Goal: Task Accomplishment & Management: Manage account settings

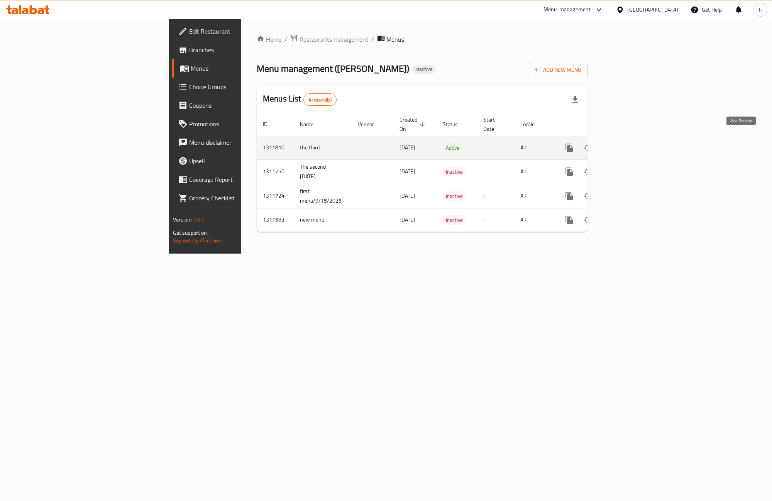
click at [628, 144] on icon "enhanced table" at bounding box center [624, 147] width 7 height 7
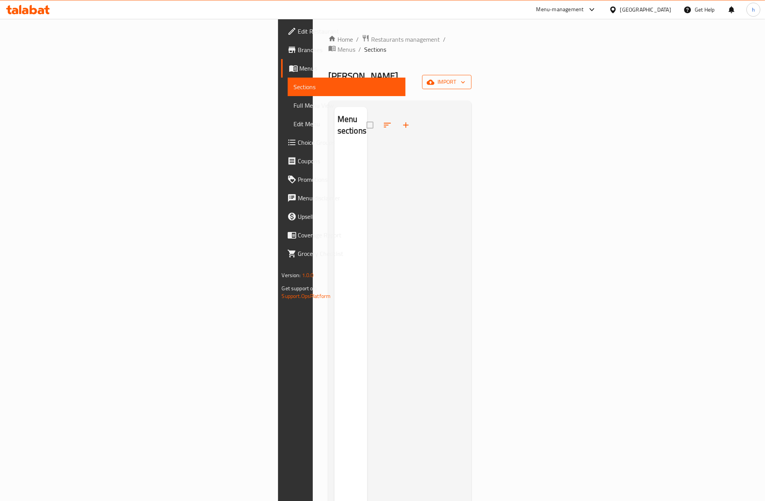
click at [465, 77] on span "import" at bounding box center [446, 82] width 37 height 10
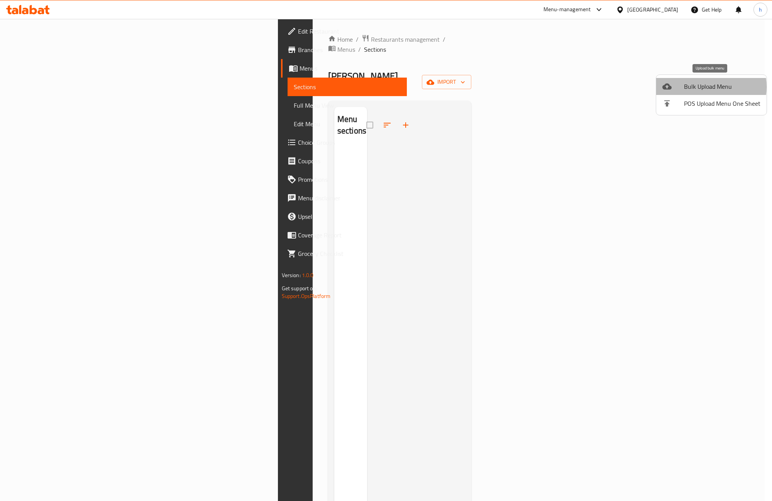
click at [703, 87] on span "Bulk Upload Menu" at bounding box center [722, 86] width 76 height 9
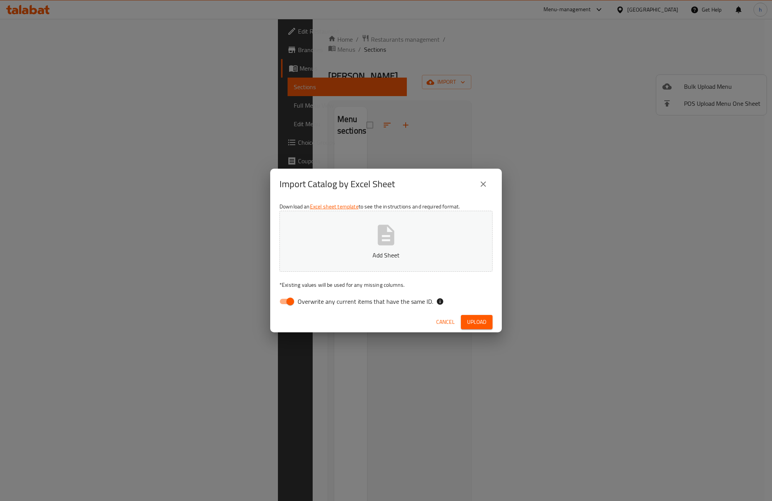
click at [288, 301] on input "Overwrite any current items that have the same ID." at bounding box center [290, 301] width 44 height 15
checkbox input "false"
click at [484, 324] on span "Upload" at bounding box center [476, 322] width 19 height 10
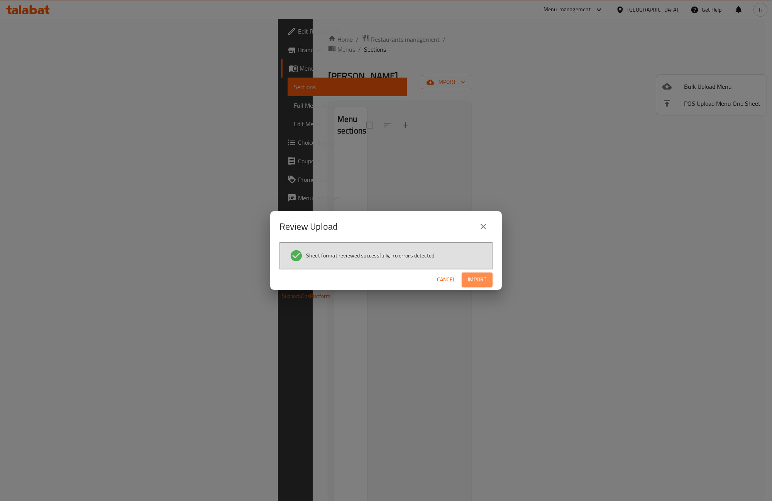
click at [477, 278] on span "Import" at bounding box center [477, 280] width 19 height 10
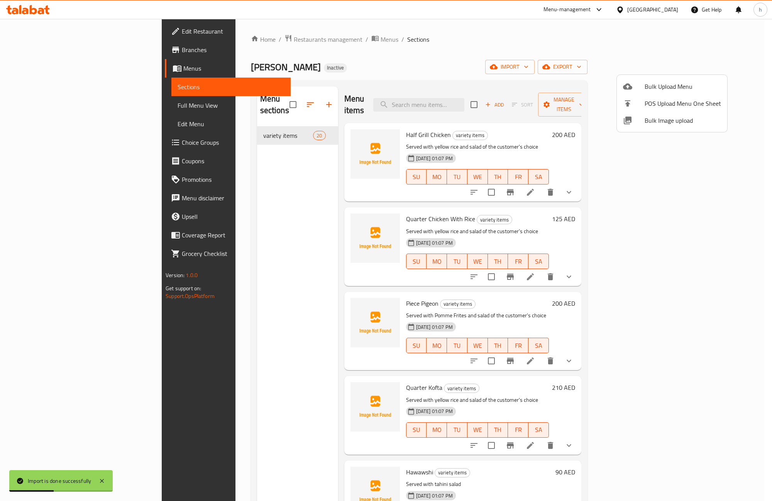
click at [460, 39] on div at bounding box center [386, 250] width 772 height 501
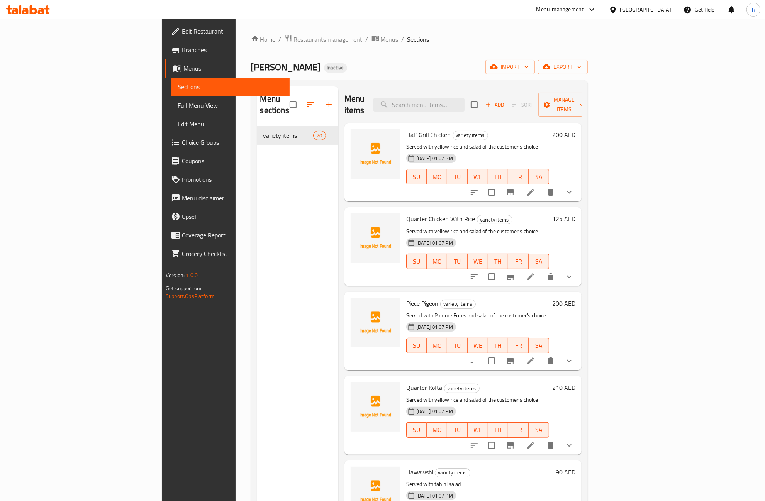
click at [178, 103] on span "Full Menu View" at bounding box center [231, 105] width 106 height 9
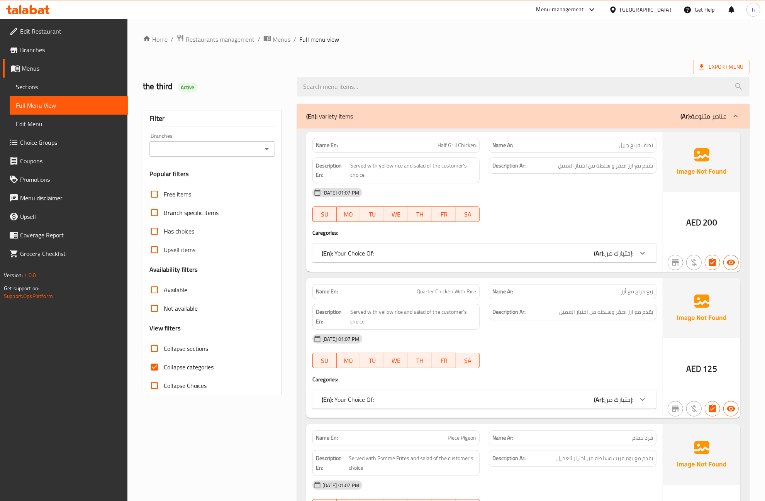
click at [430, 261] on div "(En): Your Choice Of: (Ar): إختيارك من:" at bounding box center [484, 253] width 344 height 19
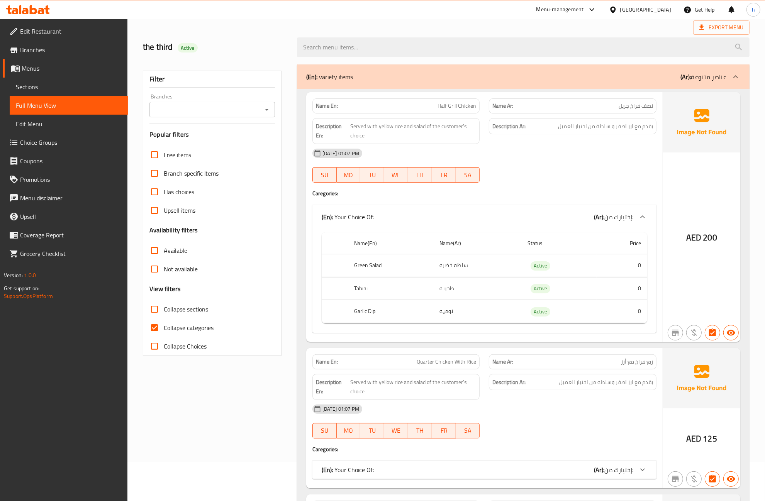
scroll to position [96, 0]
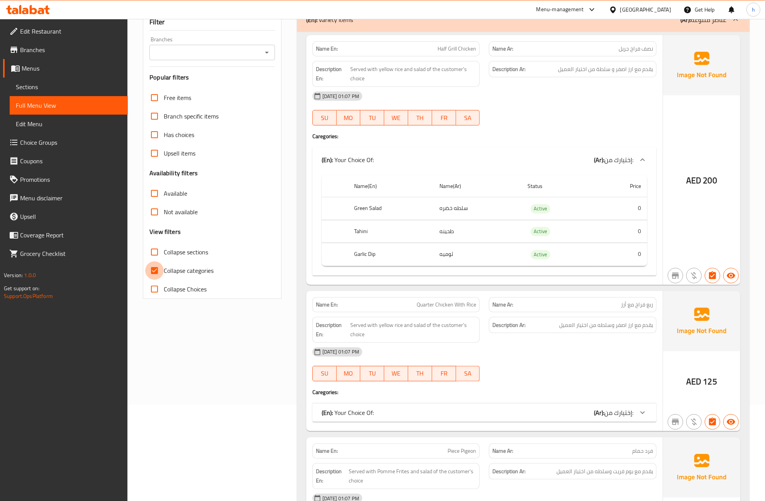
click at [163, 276] on input "Collapse categories" at bounding box center [154, 270] width 19 height 19
checkbox input "false"
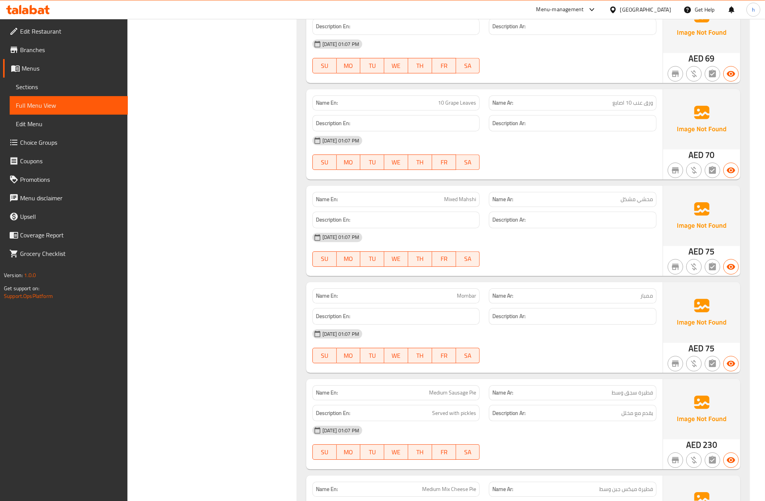
scroll to position [2414, 0]
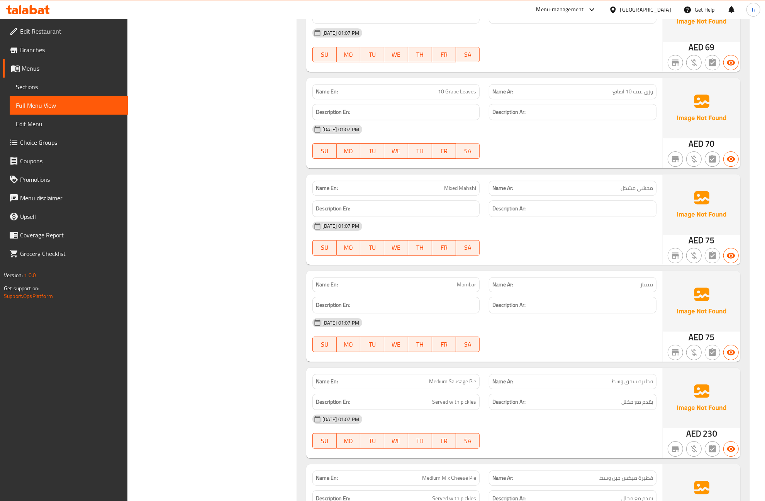
click at [647, 289] on span "ممبار" at bounding box center [646, 285] width 13 height 8
copy span "ممبار"
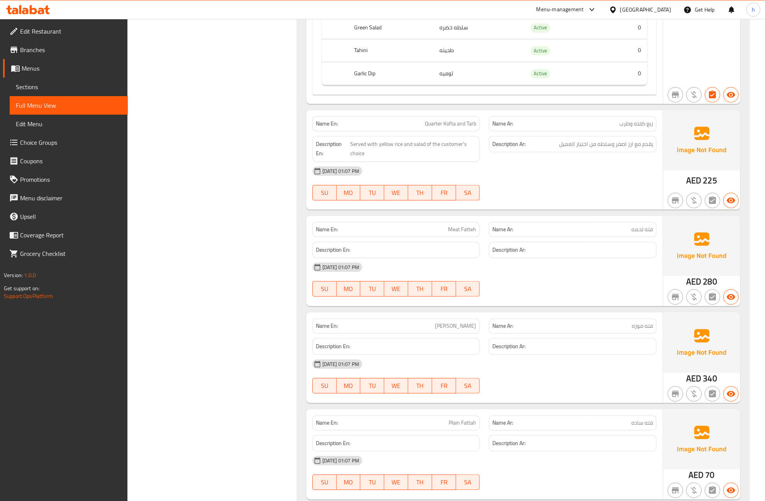
scroll to position [1787, 0]
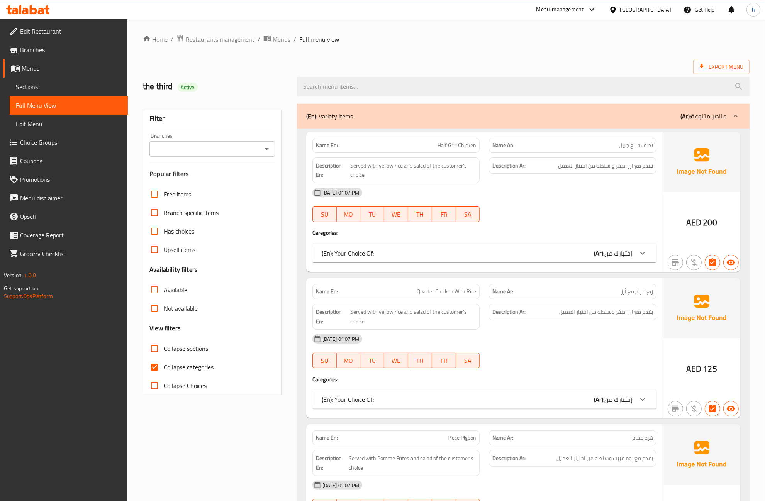
click at [36, 83] on span "Sections" at bounding box center [69, 86] width 106 height 9
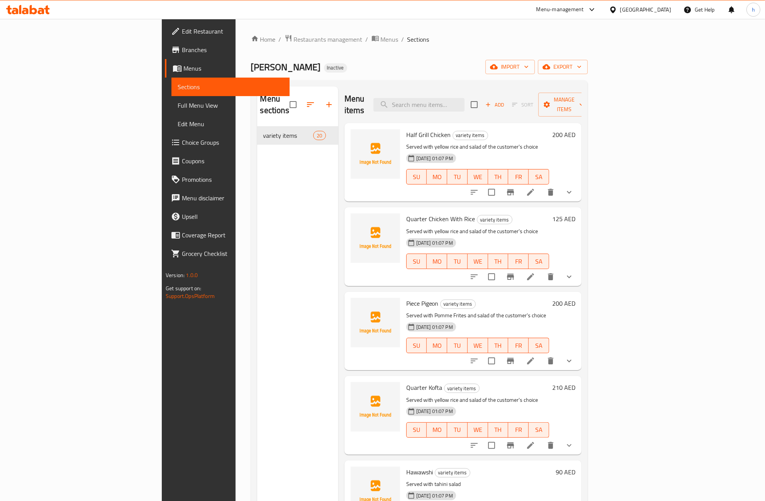
click at [534, 189] on icon at bounding box center [530, 192] width 7 height 7
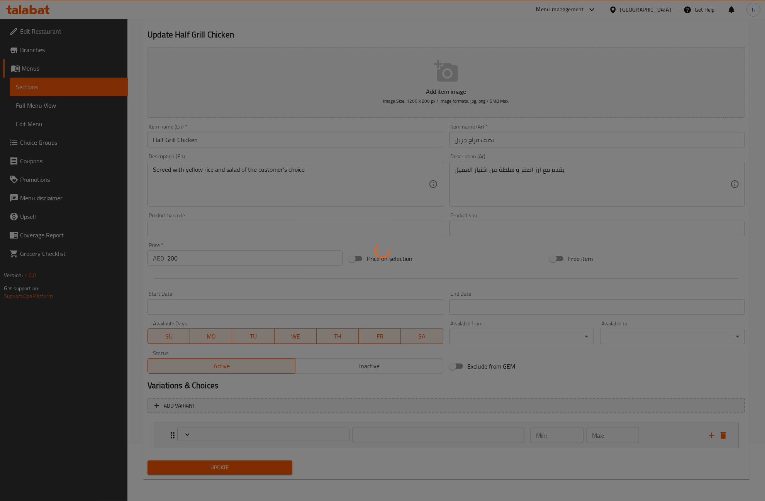
scroll to position [56, 0]
type input "إختيارك من:"
type input "1"
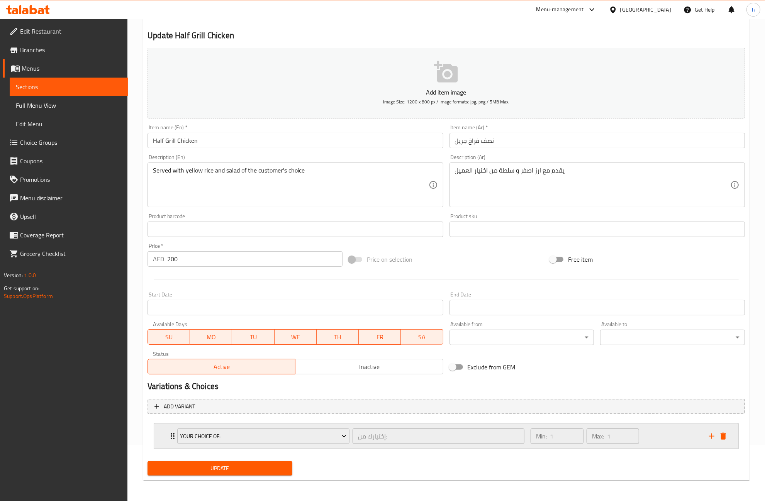
click at [663, 437] on div "Min: 1 ​ Max: 1 ​" at bounding box center [615, 436] width 178 height 25
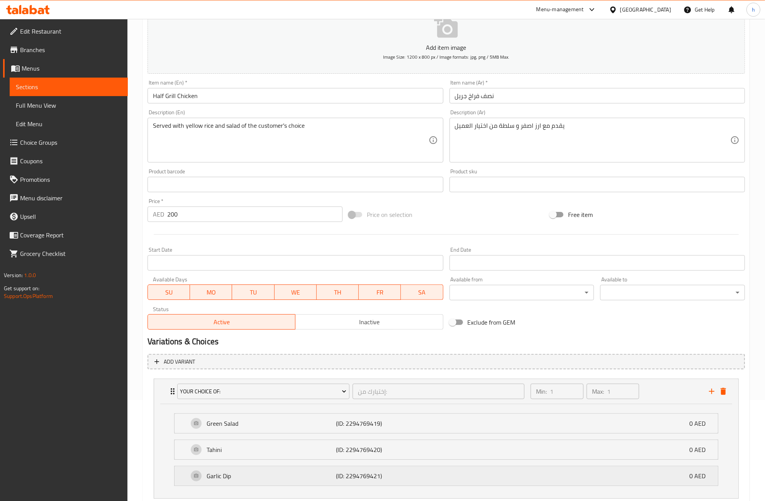
scroll to position [152, 0]
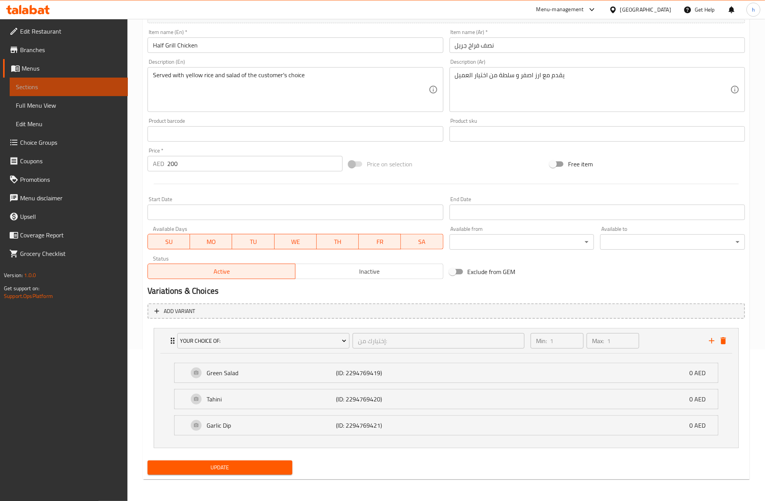
click at [59, 88] on span "Sections" at bounding box center [69, 86] width 106 height 9
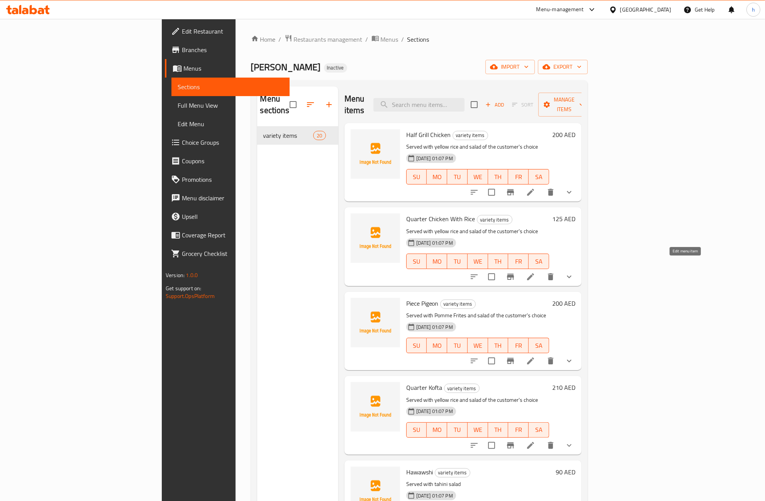
click at [535, 272] on icon at bounding box center [530, 276] width 9 height 9
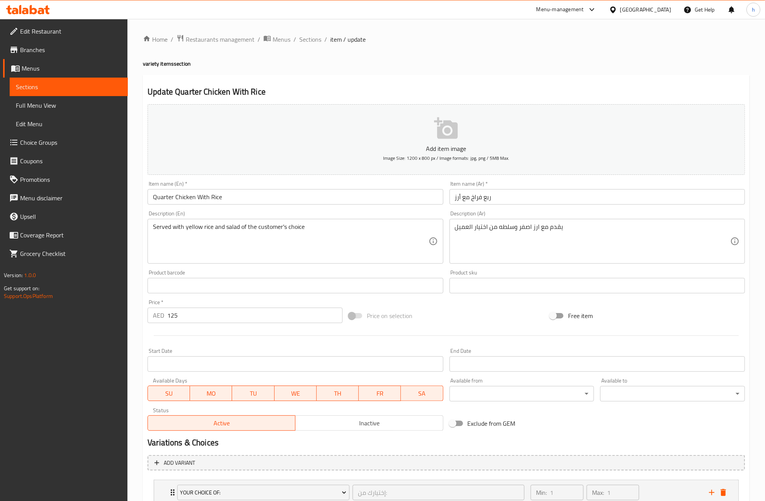
click at [49, 92] on link "Sections" at bounding box center [69, 87] width 118 height 19
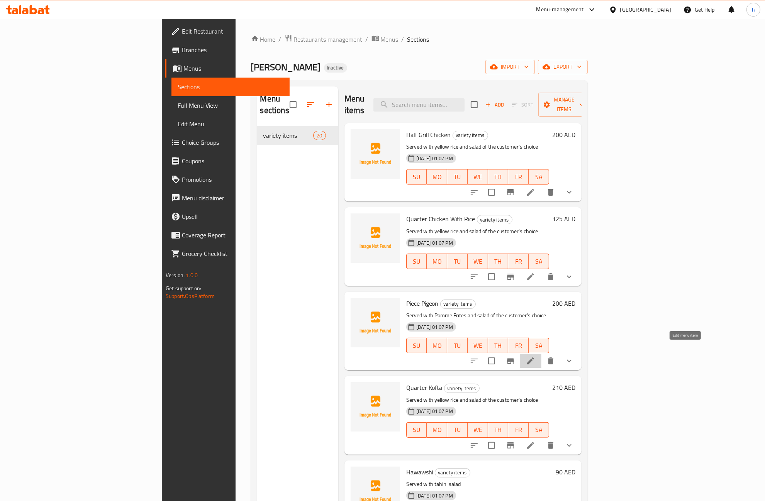
click at [535, 356] on icon at bounding box center [530, 360] width 9 height 9
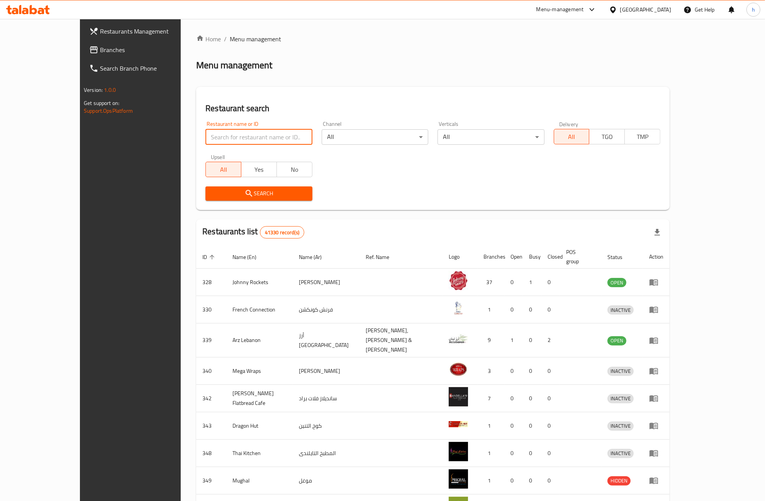
click at [205, 134] on input "search" at bounding box center [258, 136] width 107 height 15
paste input "17295"
type input "17295"
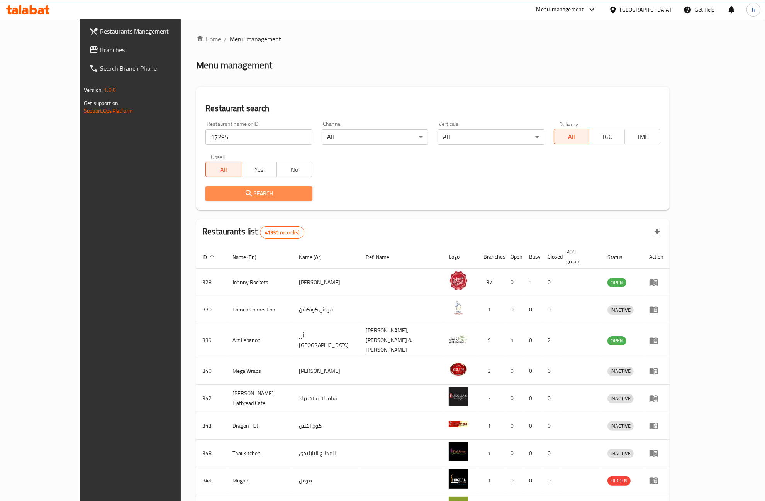
click at [212, 197] on span "Search" at bounding box center [259, 194] width 94 height 10
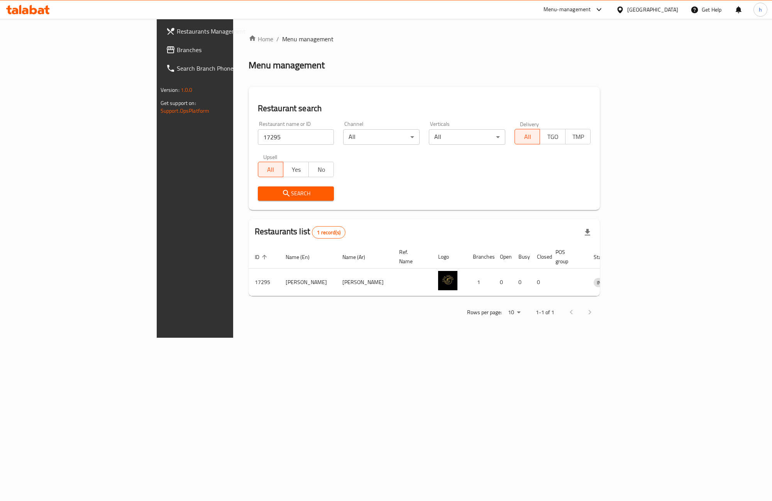
click at [160, 54] on link "Branches" at bounding box center [223, 50] width 126 height 19
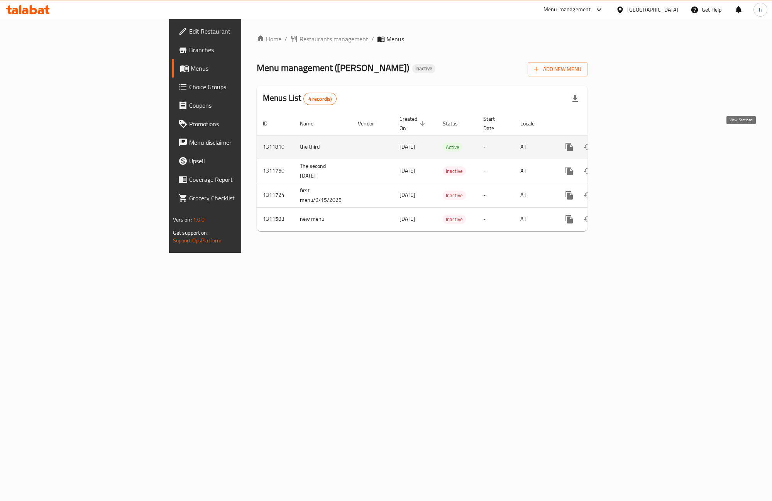
click at [634, 138] on link "enhanced table" at bounding box center [625, 147] width 19 height 19
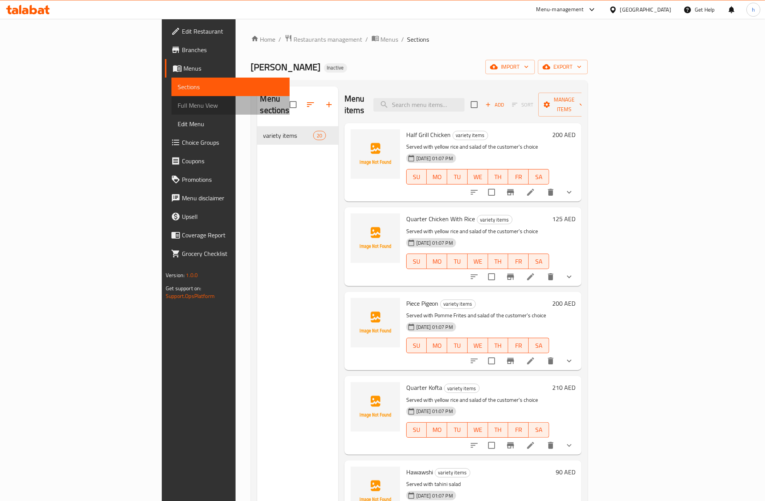
drag, startPoint x: 35, startPoint y: 98, endPoint x: 118, endPoint y: 126, distance: 87.6
click at [171, 97] on link "Full Menu View" at bounding box center [230, 105] width 118 height 19
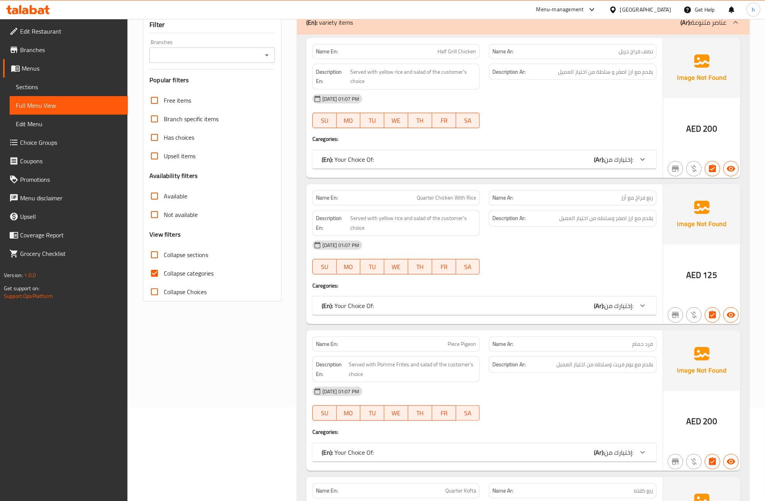
scroll to position [96, 0]
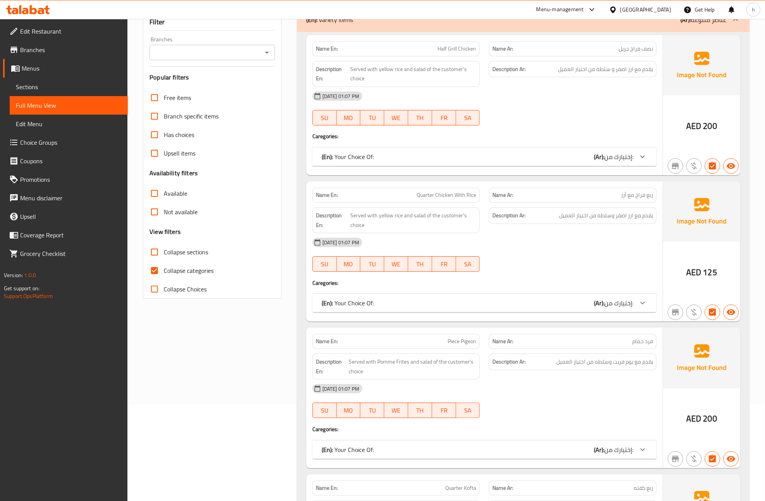
click at [569, 152] on div "(En): Your Choice Of: (Ar): إختيارك من:" at bounding box center [484, 156] width 344 height 19
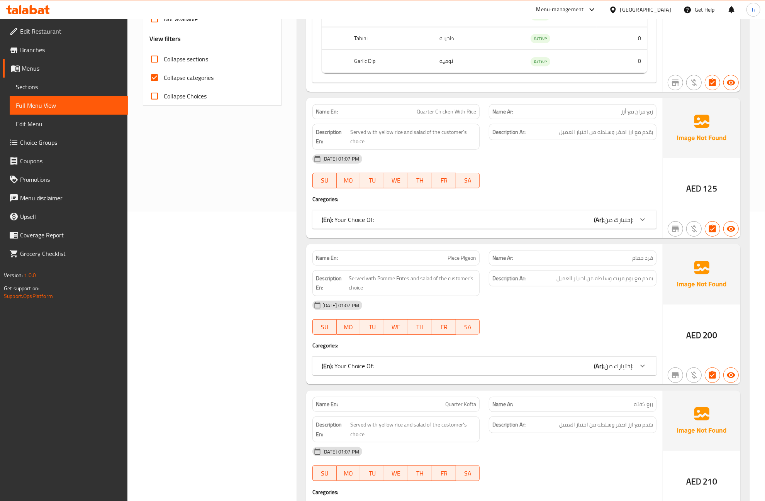
click at [586, 224] on div "(En): Your Choice Of: (Ar): إختيارك من:" at bounding box center [477, 219] width 311 height 9
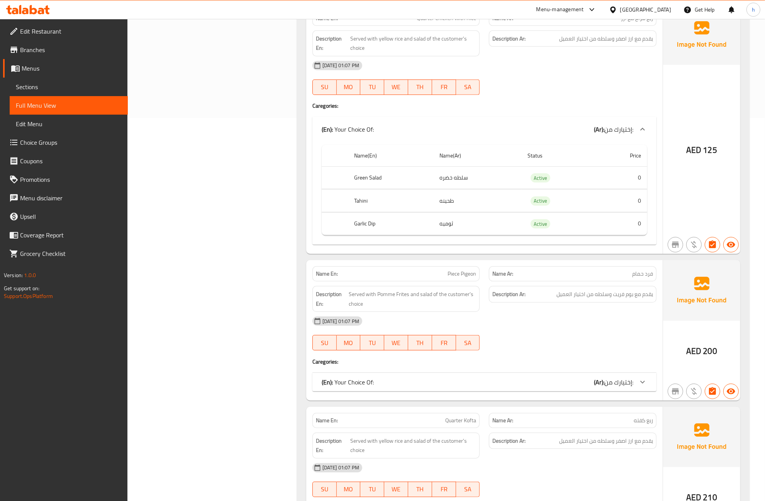
scroll to position [434, 0]
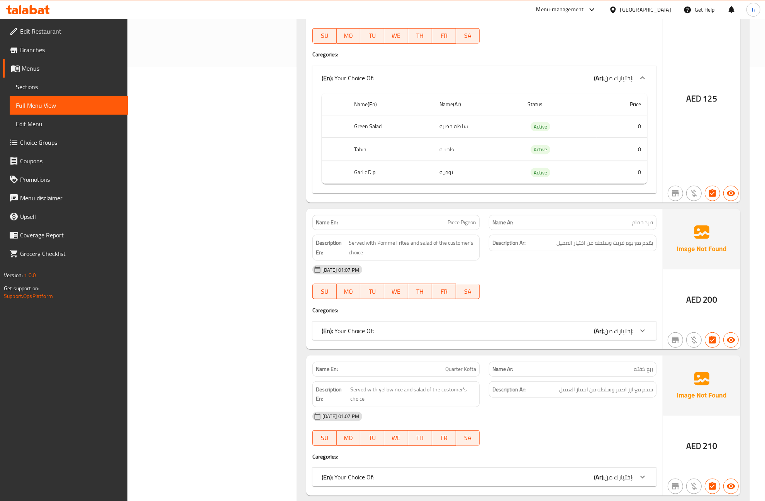
click at [582, 335] on div "(En): Your Choice Of: (Ar): إختيارك من:" at bounding box center [477, 330] width 311 height 9
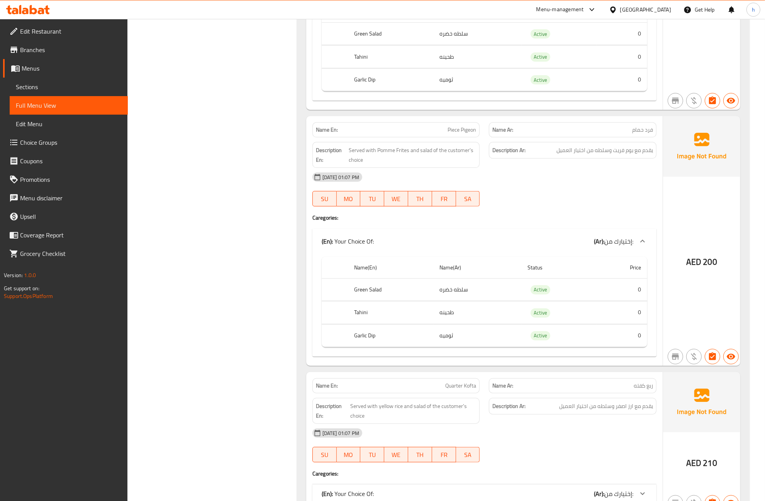
scroll to position [675, 0]
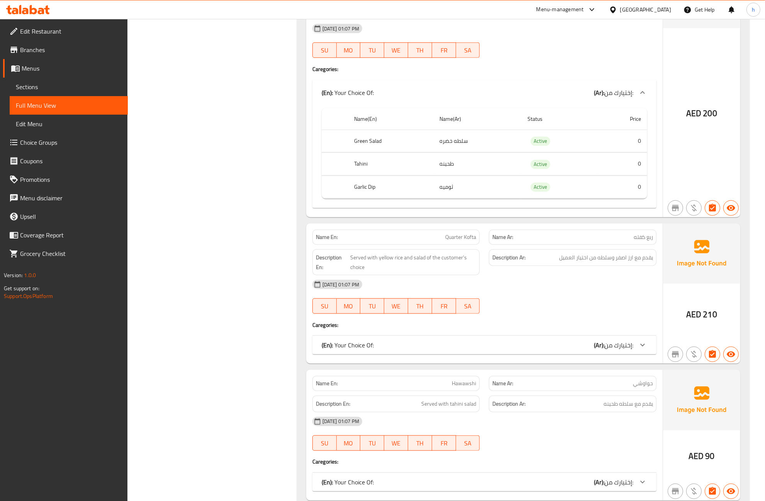
click at [568, 354] on div "(En): Your Choice Of: (Ar): إختيارك من:" at bounding box center [484, 345] width 344 height 19
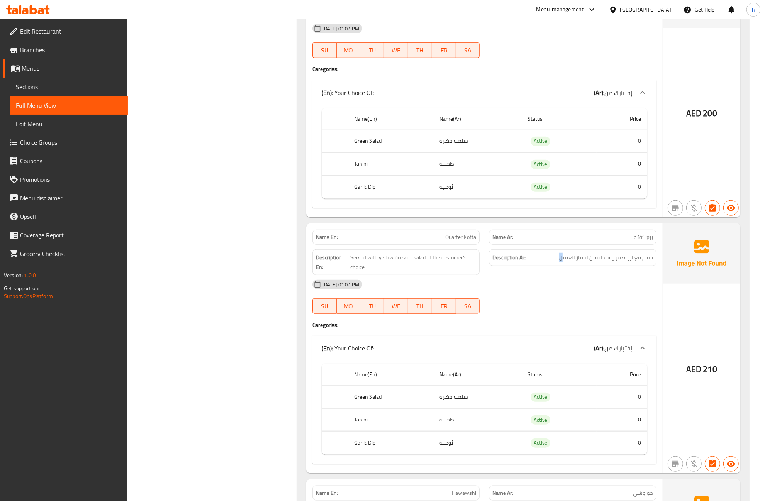
drag, startPoint x: 557, startPoint y: 266, endPoint x: 562, endPoint y: 266, distance: 5.5
click at [562, 262] on h6 "Description Ar: يقدم مع ارز اصفر وسلطه من اختيار العميل" at bounding box center [572, 258] width 161 height 10
click at [555, 262] on h6 "Description Ar: يقدم مع ارز اصفر وسلطه من اختيار العميل" at bounding box center [572, 258] width 161 height 10
click at [560, 262] on span "يقدم مع ارز اصفر وسلطه من اختيار العميل" at bounding box center [606, 258] width 94 height 10
drag, startPoint x: 559, startPoint y: 265, endPoint x: 595, endPoint y: 276, distance: 37.9
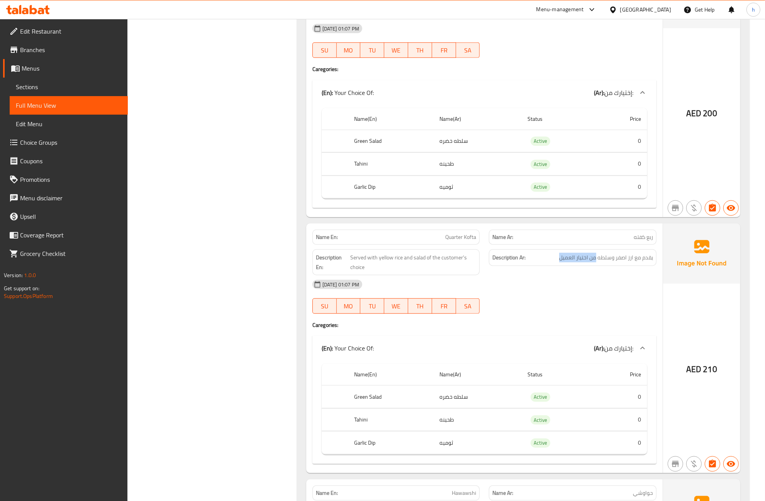
click at [595, 276] on div "Description Ar: يقدم مع ارز اصفر وسلطه من اختيار العميل" at bounding box center [572, 262] width 177 height 35
copy span "من اختيار العميل"
drag, startPoint x: 35, startPoint y: 86, endPoint x: 34, endPoint y: 91, distance: 5.5
click at [35, 86] on span "Sections" at bounding box center [69, 86] width 106 height 9
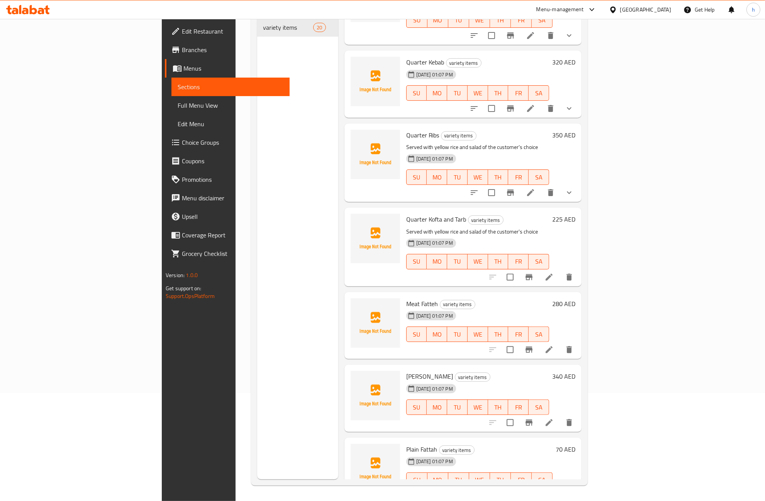
scroll to position [434, 0]
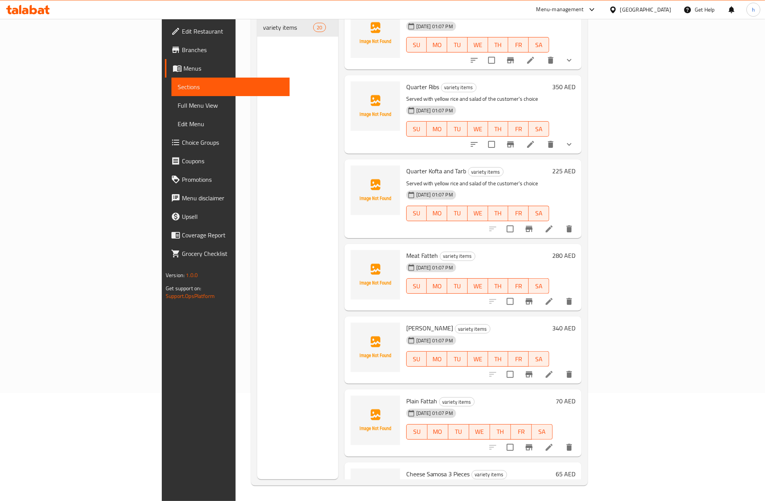
click at [554, 370] on icon at bounding box center [548, 374] width 9 height 9
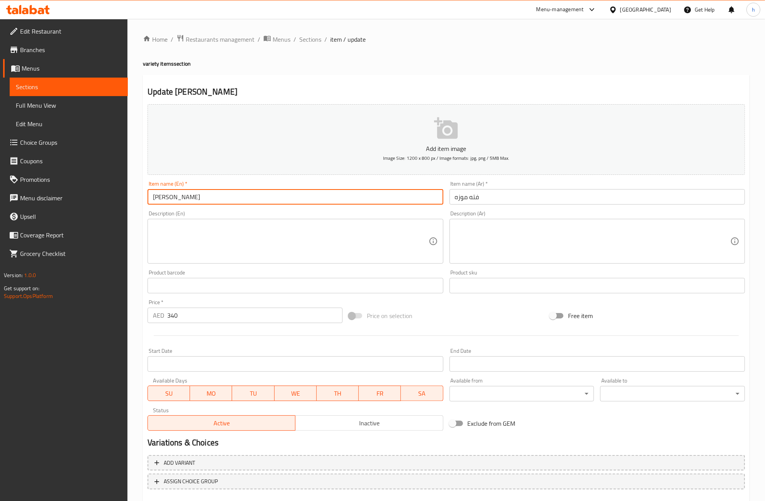
drag, startPoint x: 195, startPoint y: 200, endPoint x: 172, endPoint y: 203, distance: 23.7
click at [172, 203] on input "Fatteh Mooza" at bounding box center [294, 196] width 295 height 15
click at [151, 197] on input "Fatteh" at bounding box center [294, 196] width 295 height 15
paste input "Mooza"
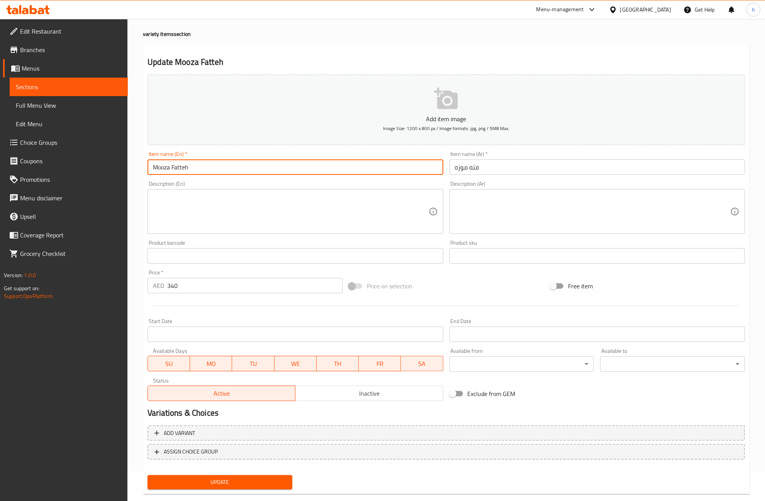
scroll to position [43, 0]
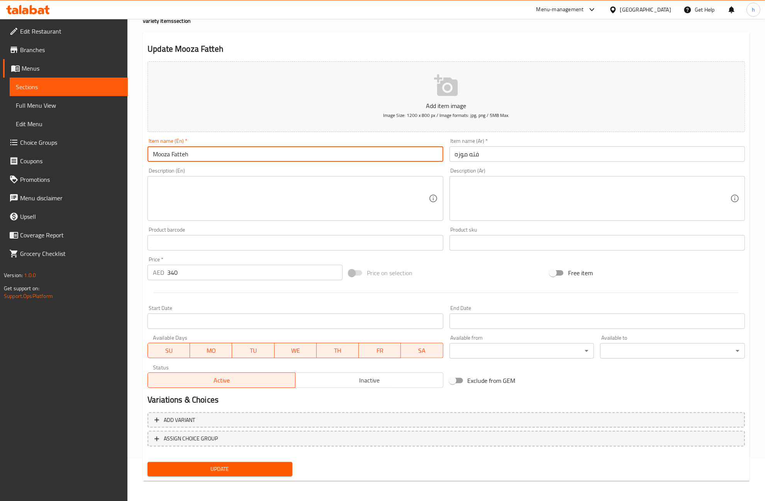
type input "Mooza Fatteh"
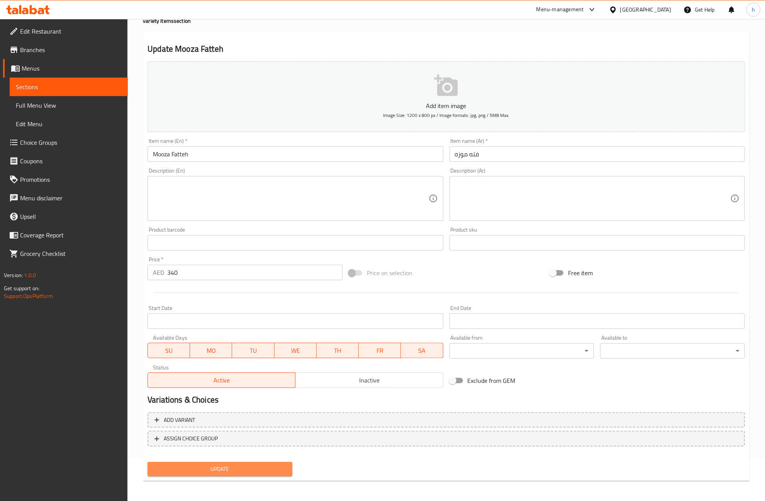
click at [242, 462] on button "Update" at bounding box center [219, 469] width 145 height 14
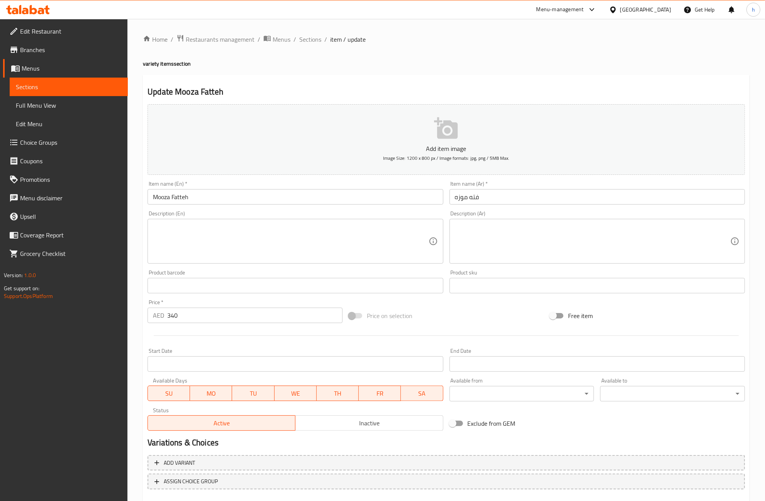
click at [46, 88] on span "Sections" at bounding box center [69, 86] width 106 height 9
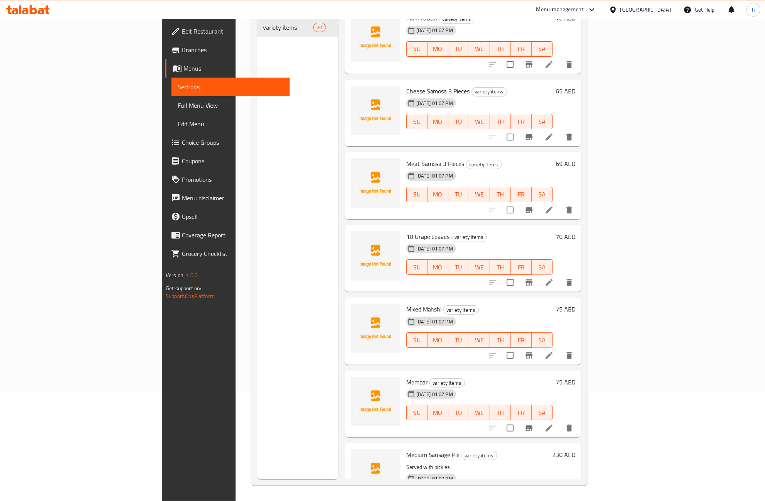
scroll to position [811, 0]
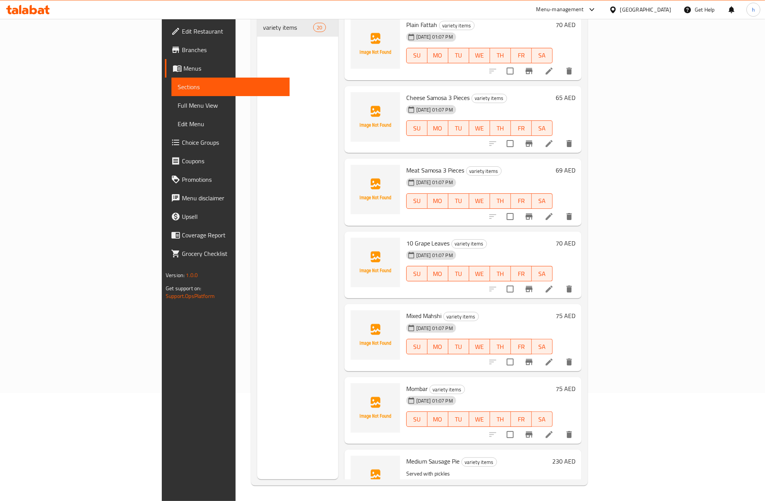
click at [560, 282] on li at bounding box center [549, 289] width 22 height 14
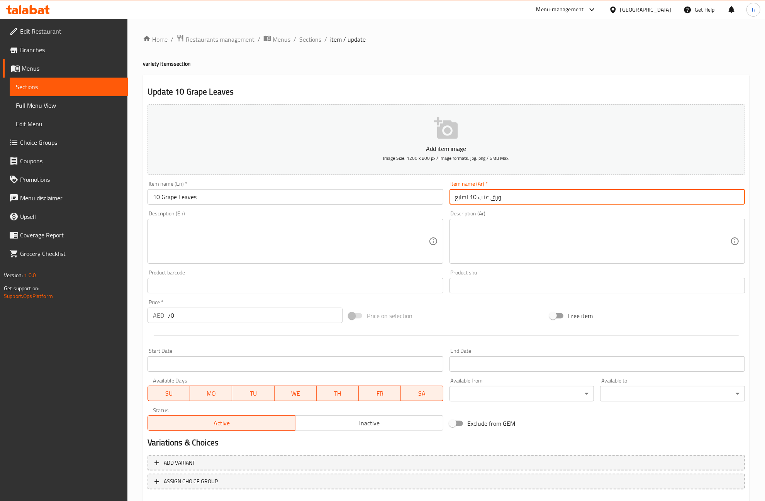
drag, startPoint x: 468, startPoint y: 200, endPoint x: 450, endPoint y: 202, distance: 18.3
click at [450, 202] on input "ورق عنب 10 اصابع" at bounding box center [596, 196] width 295 height 15
click at [159, 200] on input "10 Grape Leaves" at bounding box center [294, 196] width 295 height 15
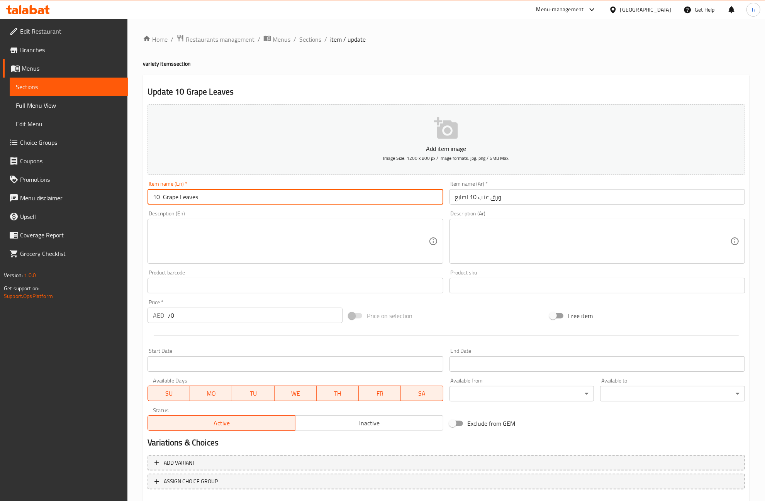
paste input "Sticks"
type input "10 Sticks Grape Leaves"
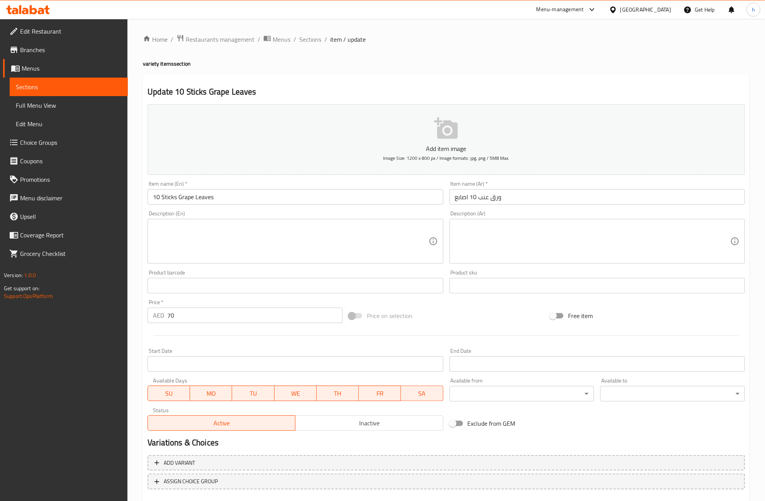
click at [138, 211] on div "Home / Restaurants management / Menus / Sections / item / update variety items …" at bounding box center [445, 282] width 637 height 526
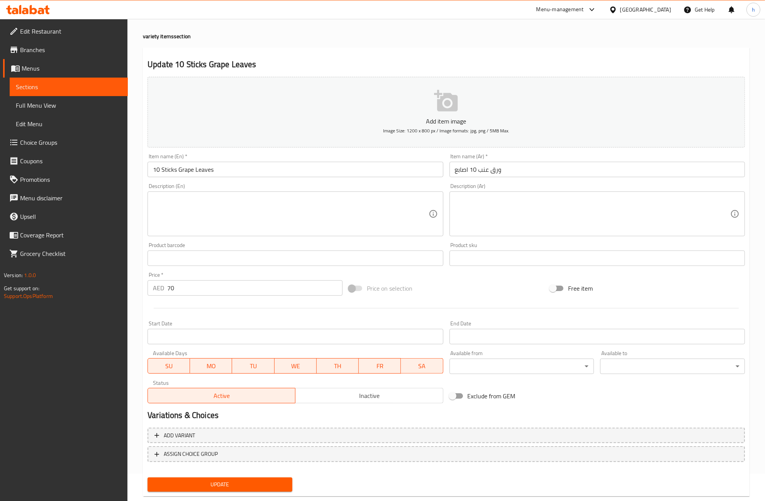
scroll to position [43, 0]
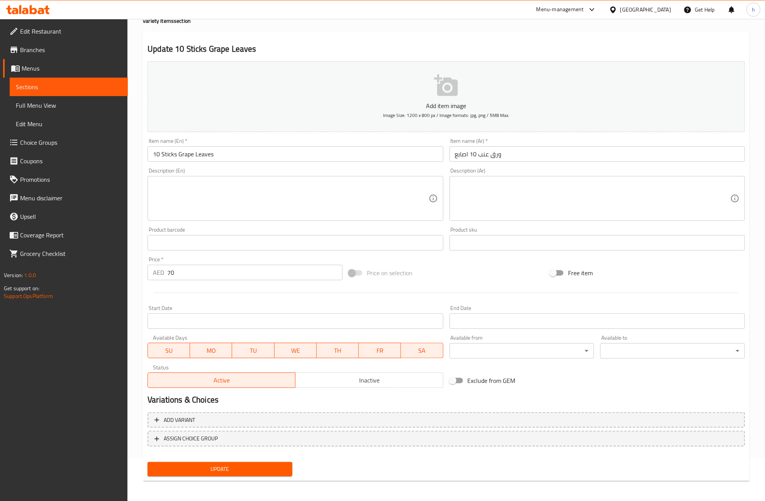
click at [240, 469] on span "Update" at bounding box center [220, 469] width 132 height 10
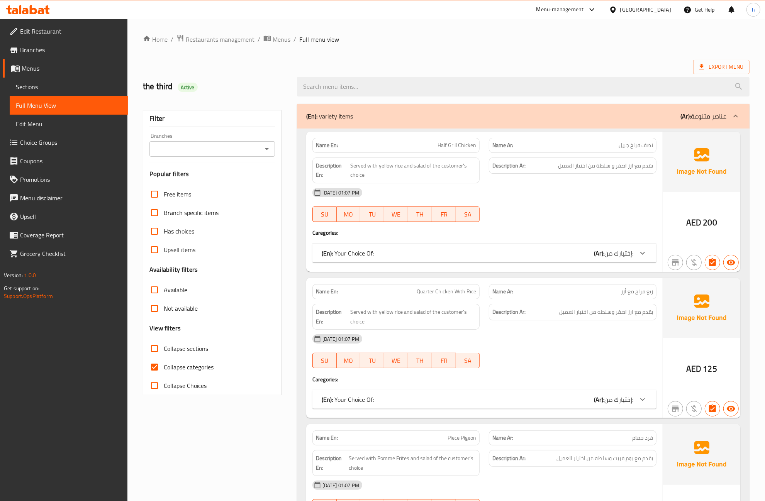
click at [183, 364] on span "Collapse categories" at bounding box center [189, 366] width 50 height 9
click at [164, 364] on input "Collapse categories" at bounding box center [154, 367] width 19 height 19
checkbox input "false"
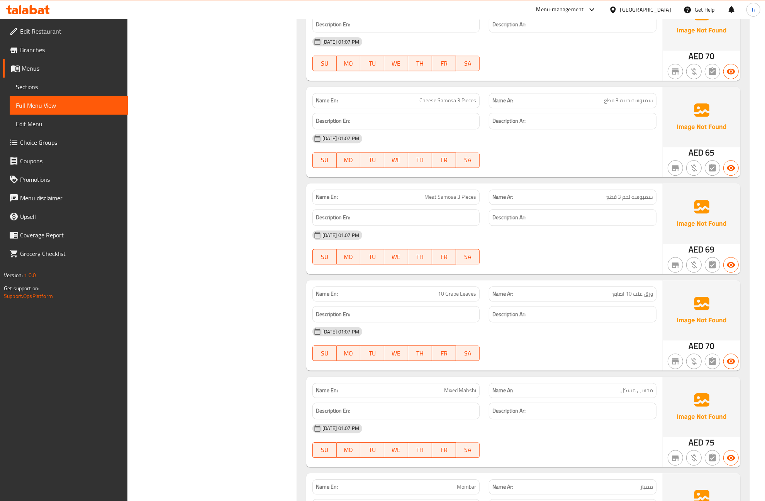
scroll to position [2219, 0]
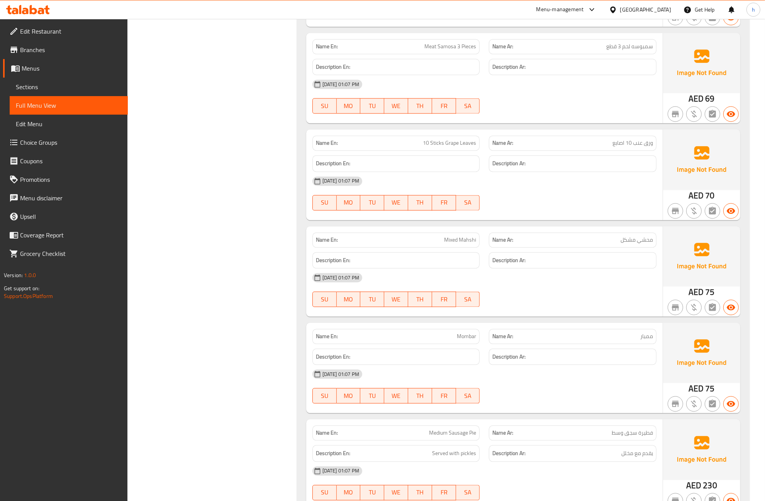
scroll to position [1591, 0]
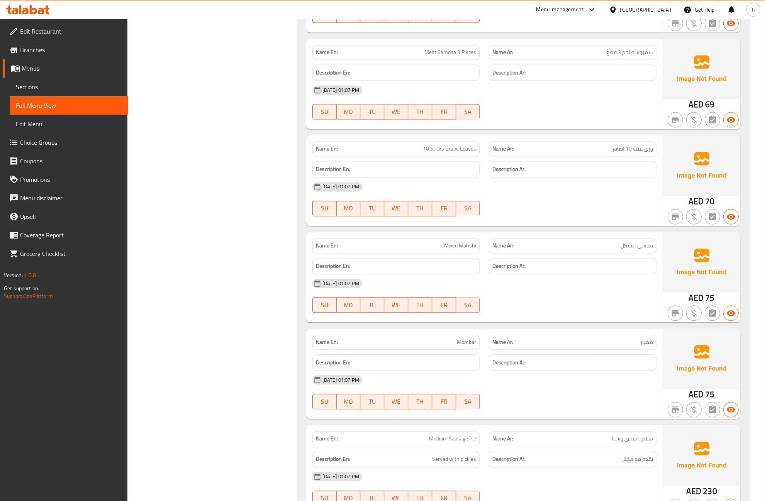
click at [466, 249] on span "Mixed Mahshi" at bounding box center [460, 246] width 32 height 8
copy span "Mahshi"
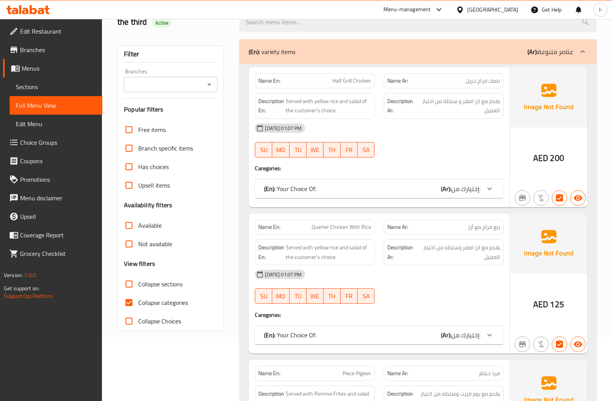
scroll to position [77, 0]
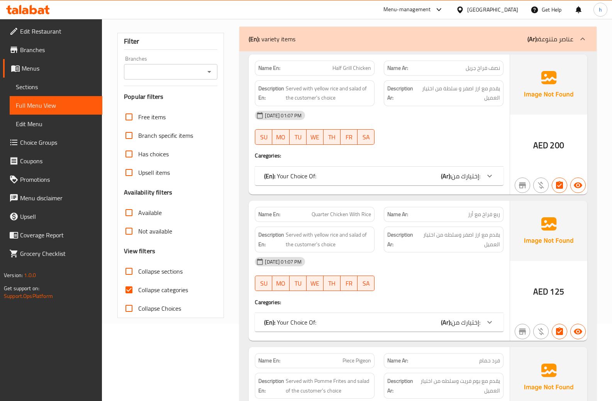
drag, startPoint x: 163, startPoint y: 286, endPoint x: 183, endPoint y: 269, distance: 26.5
click at [163, 286] on span "Collapse categories" at bounding box center [163, 289] width 50 height 9
click at [138, 286] on input "Collapse categories" at bounding box center [129, 290] width 19 height 19
checkbox input "false"
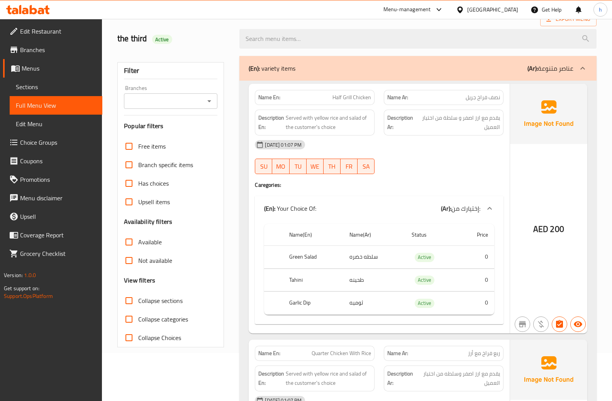
scroll to position [0, 0]
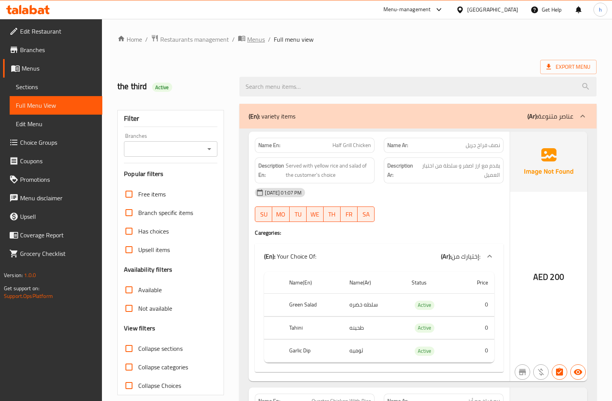
click at [256, 41] on span "Menus" at bounding box center [256, 39] width 18 height 9
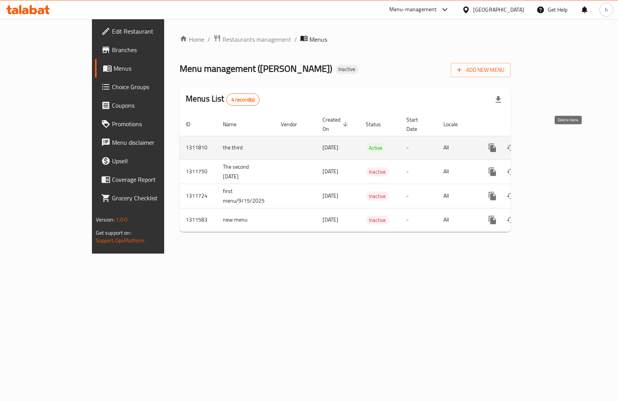
click at [532, 144] on icon "enhanced table" at bounding box center [528, 147] width 5 height 7
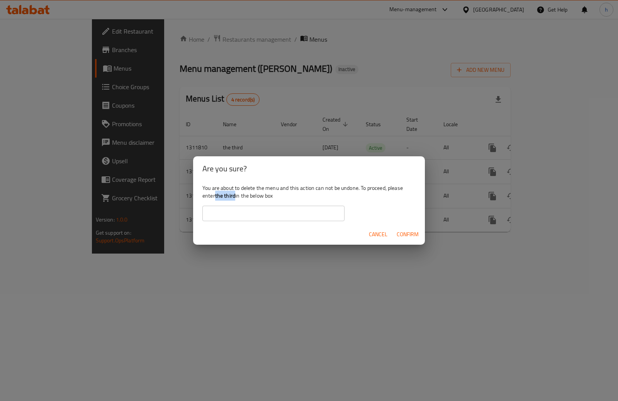
drag, startPoint x: 217, startPoint y: 196, endPoint x: 235, endPoint y: 200, distance: 19.4
click at [235, 200] on b "the third" at bounding box center [225, 196] width 20 height 10
copy b "the third"
click at [295, 205] on div "You are about to delete the menu and this action can not be undone. To proceed,…" at bounding box center [309, 202] width 232 height 43
click at [296, 210] on input "text" at bounding box center [273, 213] width 142 height 15
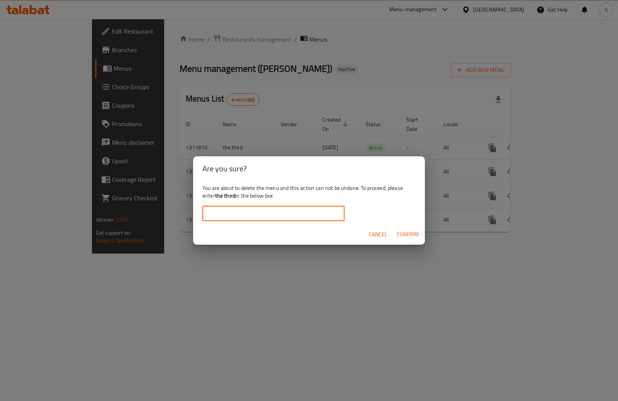
paste input "the third"
type input "the third"
click at [410, 234] on span "Confirm" at bounding box center [407, 235] width 22 height 10
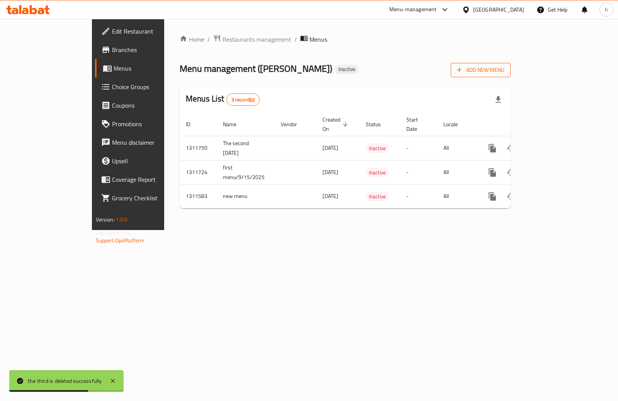
click at [504, 71] on span "Add New Menu" at bounding box center [480, 70] width 47 height 10
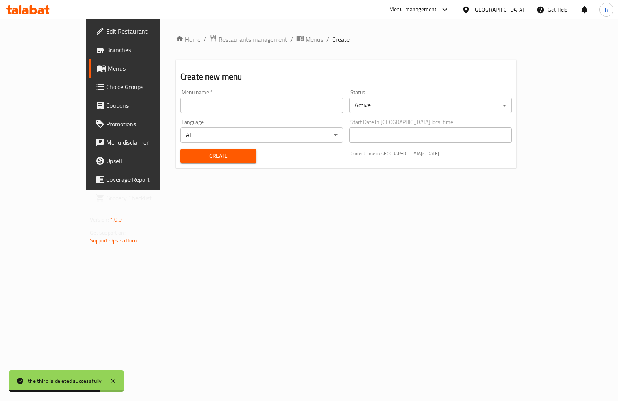
click at [256, 105] on input "text" at bounding box center [261, 105] width 163 height 15
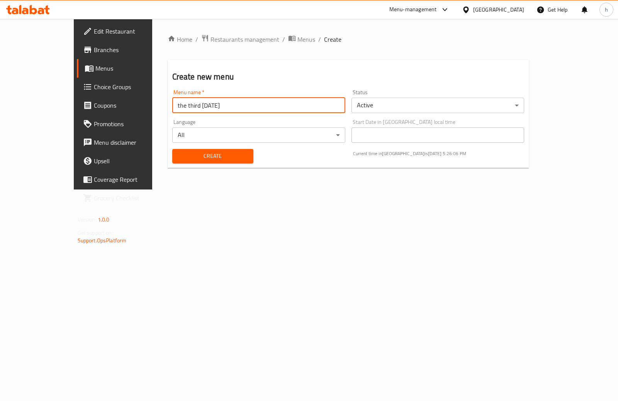
type input "the third 9/15/2025"
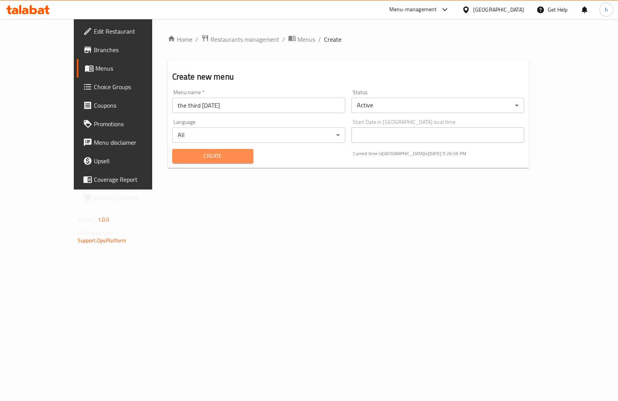
click at [181, 159] on span "Create" at bounding box center [212, 156] width 69 height 10
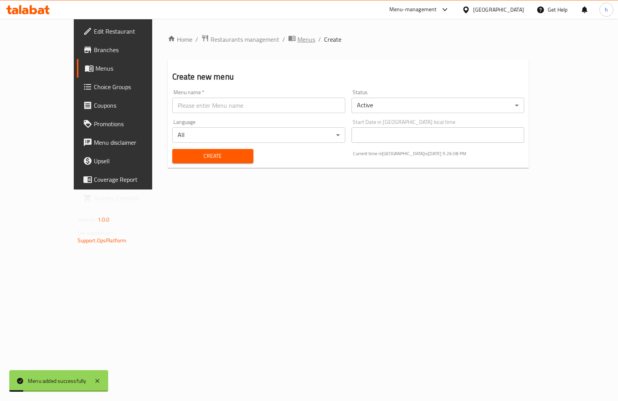
click at [297, 44] on span "Menus" at bounding box center [306, 39] width 18 height 9
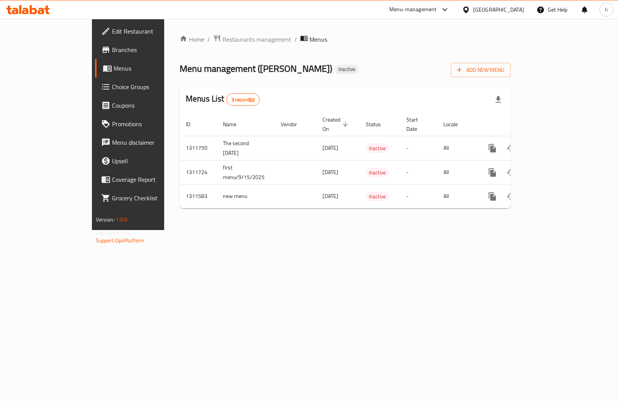
click at [248, 230] on div "Home / Restaurants management / Menus Menu management ( Chin Chang ) Inactive A…" at bounding box center [345, 124] width 362 height 211
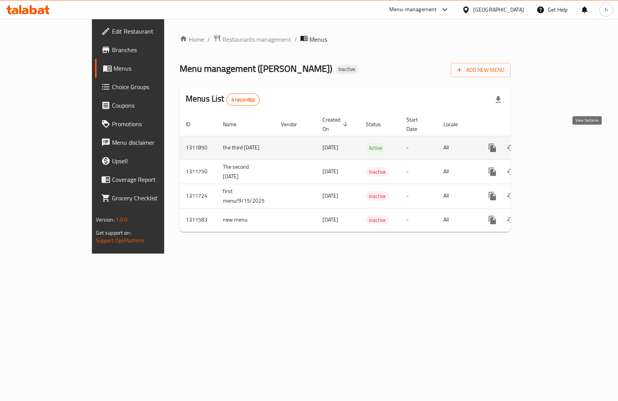
click at [551, 144] on icon "enhanced table" at bounding box center [547, 147] width 7 height 7
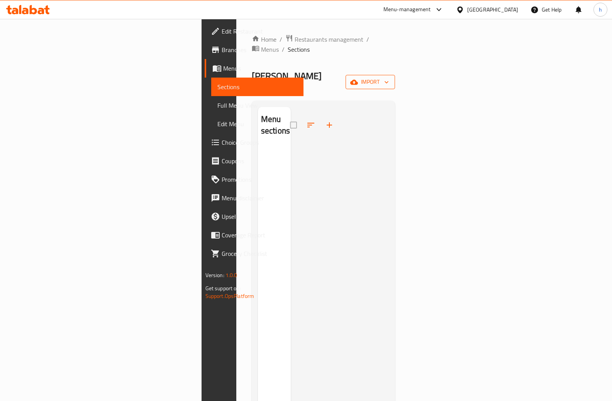
click at [390, 78] on icon "button" at bounding box center [387, 82] width 8 height 8
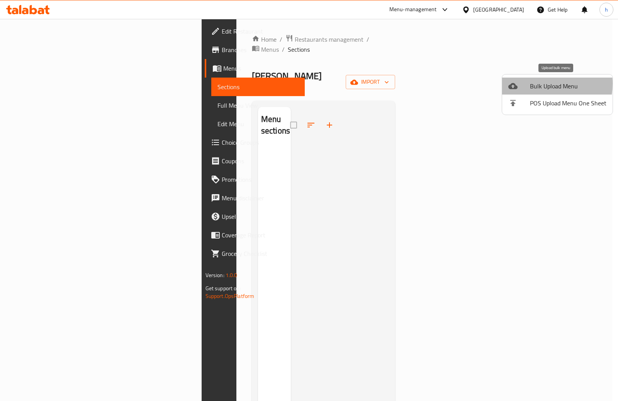
click at [529, 84] on div at bounding box center [519, 85] width 22 height 9
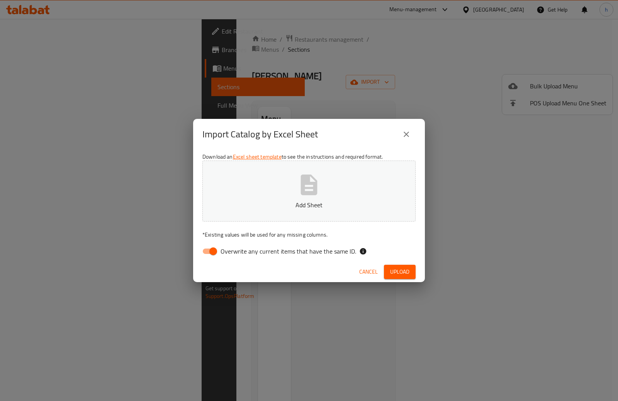
click at [244, 251] on span "Overwrite any current items that have the same ID." at bounding box center [287, 251] width 135 height 9
click at [235, 251] on input "Overwrite any current items that have the same ID." at bounding box center [213, 251] width 44 height 15
checkbox input "false"
click at [405, 135] on icon "close" at bounding box center [405, 134] width 9 height 9
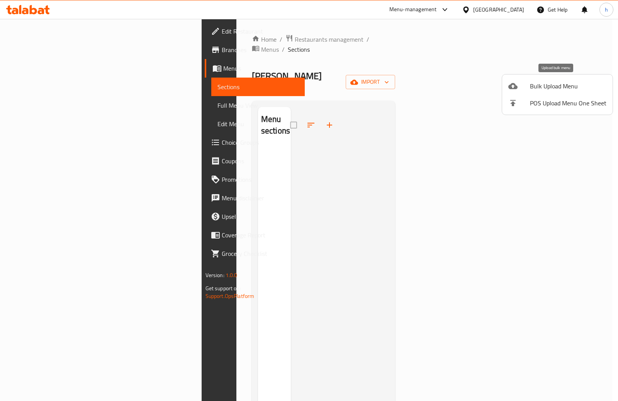
click at [565, 84] on span "Bulk Upload Menu" at bounding box center [568, 85] width 76 height 9
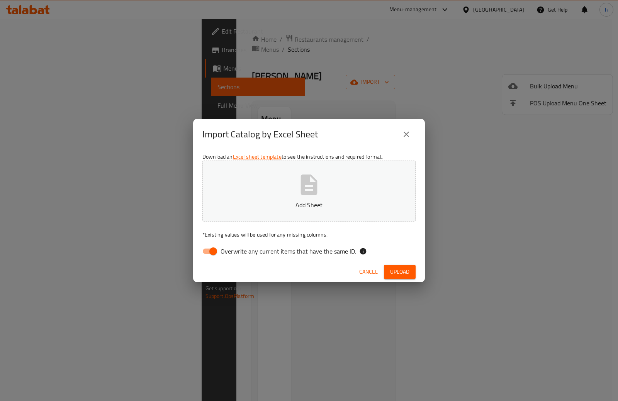
click at [213, 249] on input "Overwrite any current items that have the same ID." at bounding box center [213, 251] width 44 height 15
checkbox input "false"
click at [408, 276] on span "Upload" at bounding box center [399, 272] width 19 height 10
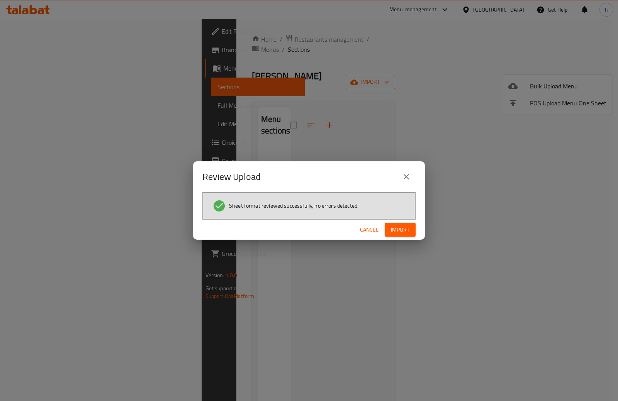
click at [397, 231] on span "Import" at bounding box center [400, 230] width 19 height 10
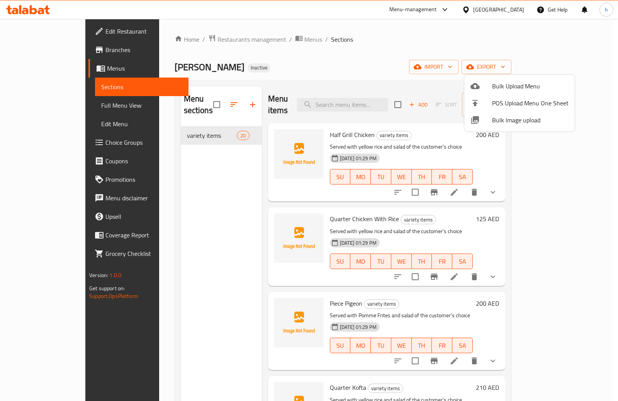
click at [60, 105] on div at bounding box center [309, 200] width 618 height 401
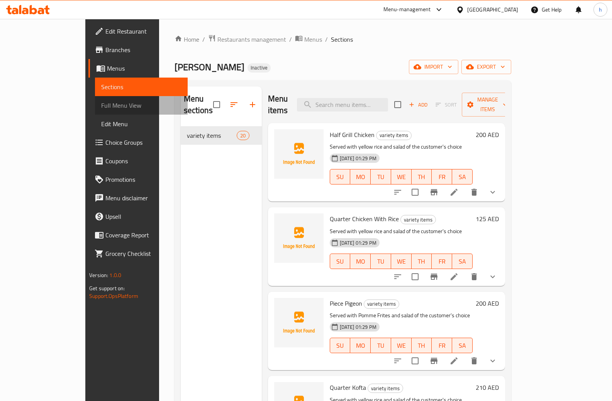
click at [101, 105] on span "Full Menu View" at bounding box center [141, 105] width 80 height 9
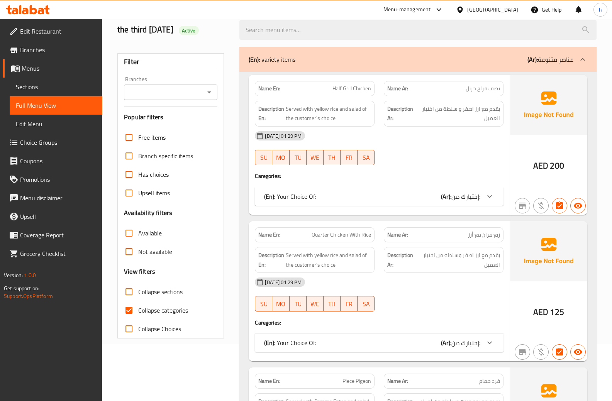
scroll to position [77, 0]
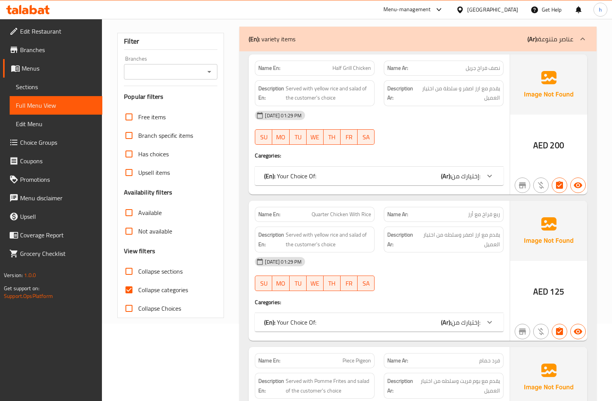
click at [489, 176] on icon at bounding box center [489, 175] width 9 height 9
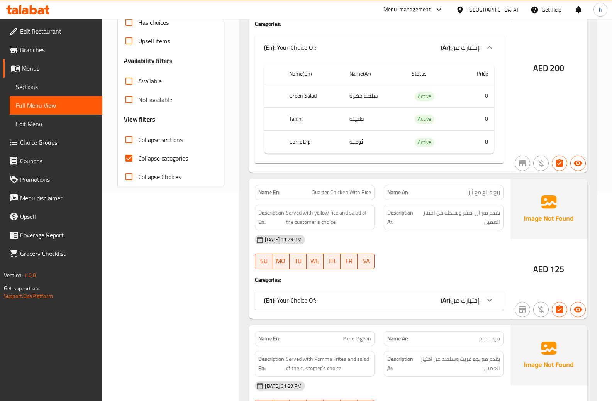
scroll to position [270, 0]
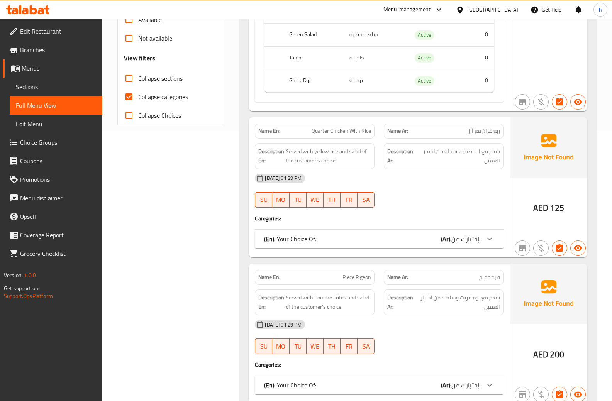
click at [472, 239] on span "إختيارك من:" at bounding box center [465, 239] width 29 height 12
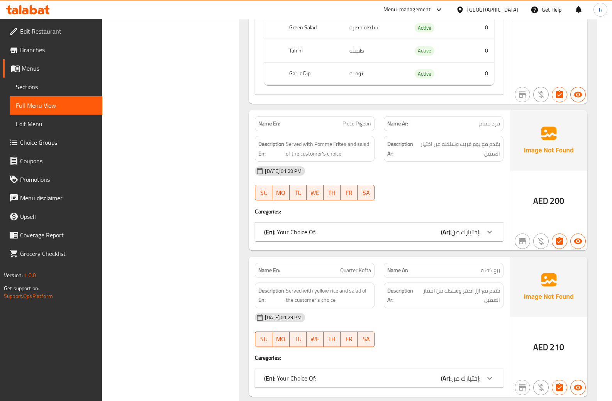
scroll to position [540, 0]
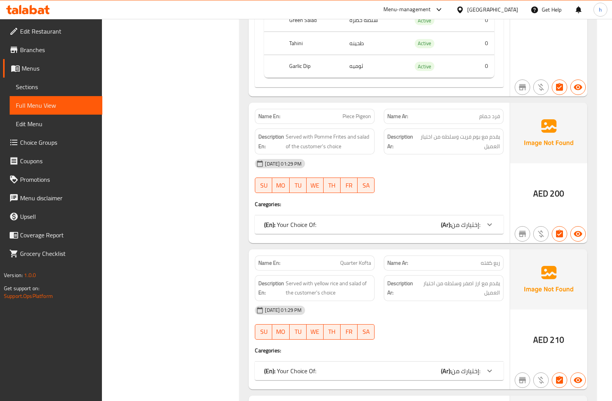
drag, startPoint x: 479, startPoint y: 221, endPoint x: 479, endPoint y: 206, distance: 15.1
click at [479, 221] on span "إختيارك من:" at bounding box center [465, 225] width 29 height 12
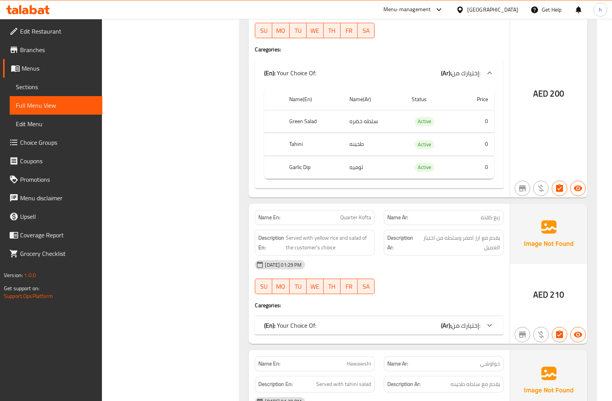
scroll to position [849, 0]
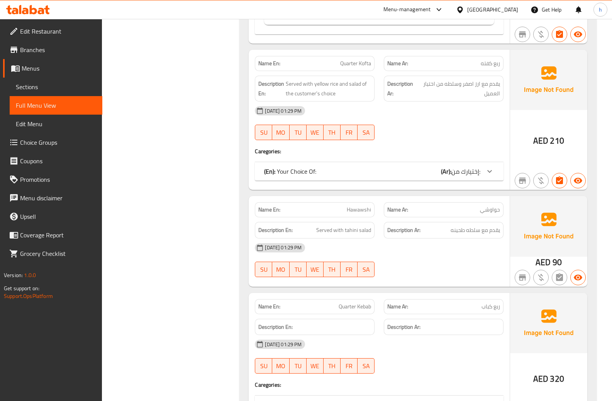
click at [470, 169] on span "إختيارك من:" at bounding box center [465, 172] width 29 height 12
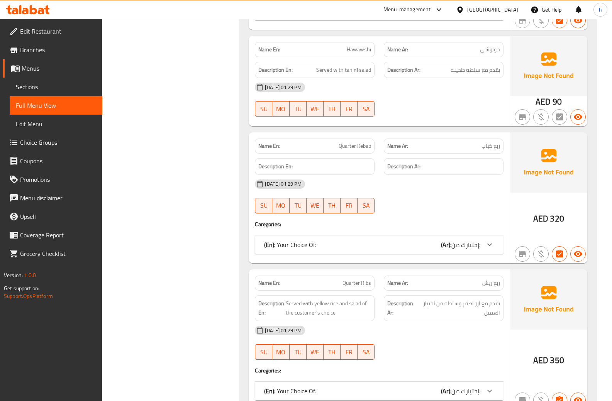
scroll to position [1119, 0]
click at [477, 242] on span "إختيارك من:" at bounding box center [465, 245] width 29 height 12
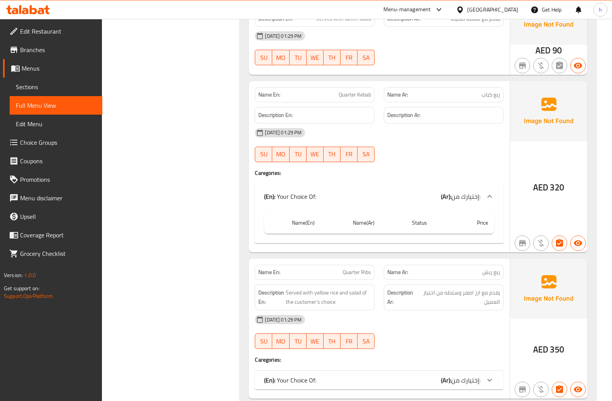
scroll to position [1158, 0]
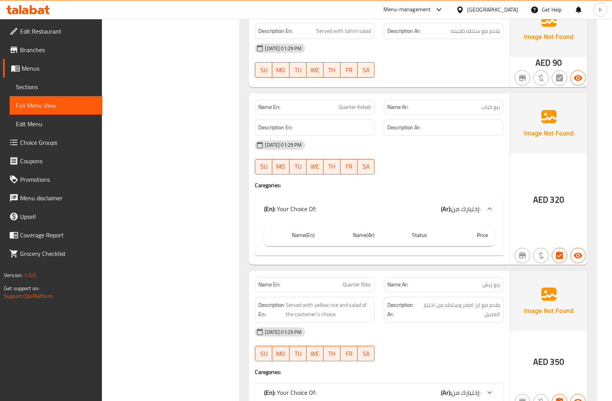
click at [405, 255] on div "Name(En) Name(Ar) Status Price" at bounding box center [379, 238] width 249 height 34
click at [473, 216] on div "(En): Your Choice Of: (Ar): إختيارك من:" at bounding box center [379, 208] width 249 height 25
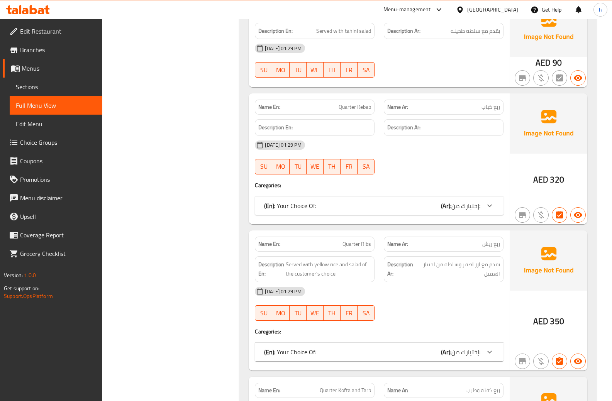
click at [478, 210] on span "إختيارك من:" at bounding box center [465, 206] width 29 height 12
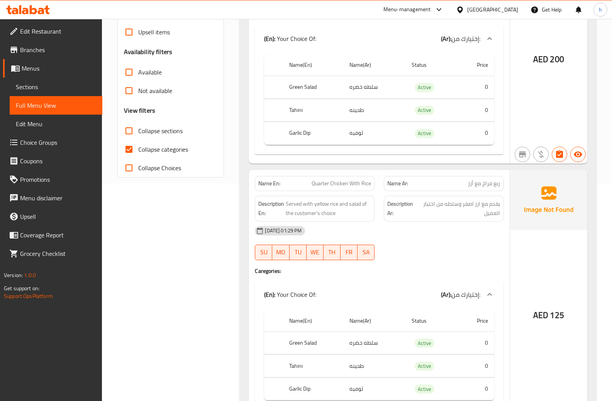
scroll to position [154, 0]
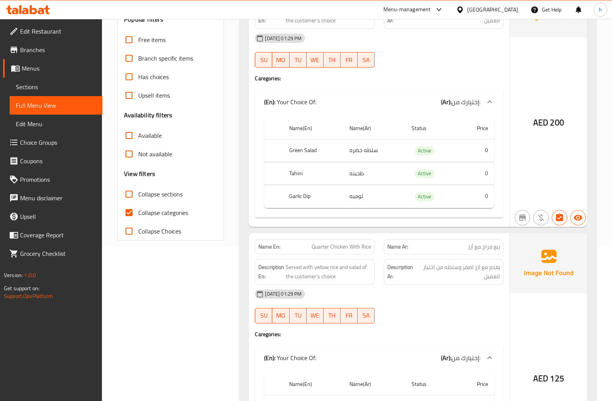
drag, startPoint x: 155, startPoint y: 215, endPoint x: 164, endPoint y: 216, distance: 9.7
click at [155, 215] on span "Collapse categories" at bounding box center [163, 212] width 50 height 9
click at [138, 215] on input "Collapse categories" at bounding box center [129, 212] width 19 height 19
checkbox input "false"
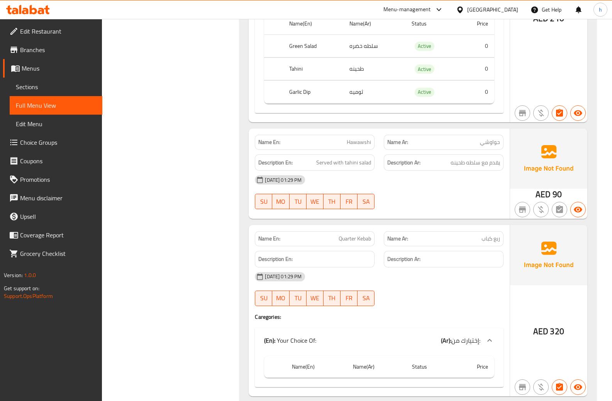
scroll to position [1158, 0]
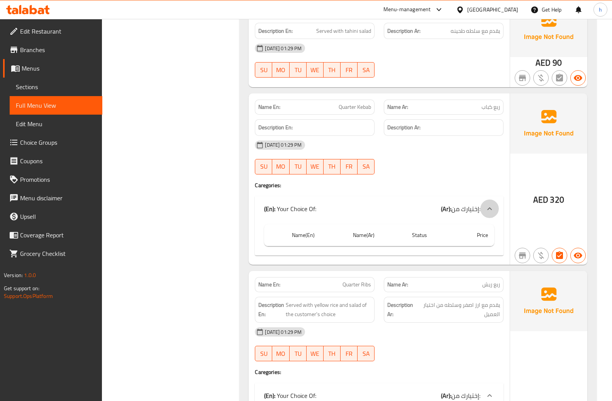
click at [482, 212] on div at bounding box center [489, 209] width 19 height 19
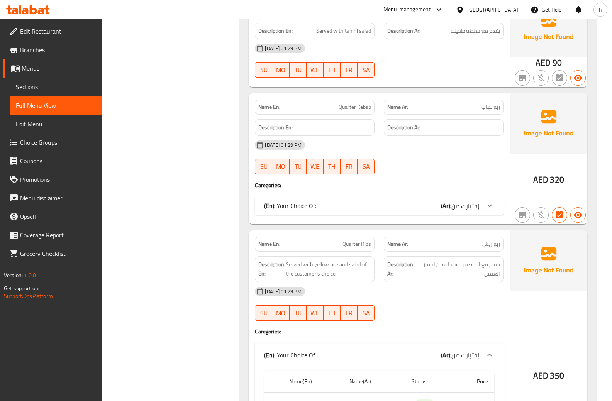
click at [483, 207] on div at bounding box center [489, 205] width 19 height 19
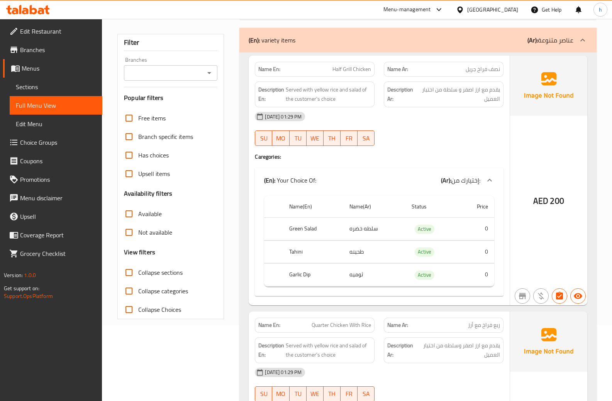
scroll to position [0, 0]
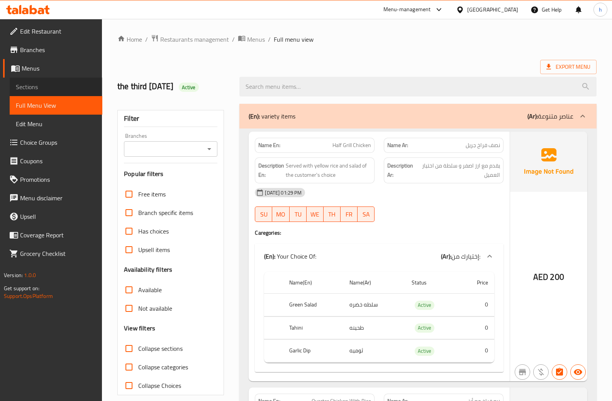
click at [40, 88] on span "Sections" at bounding box center [56, 86] width 80 height 9
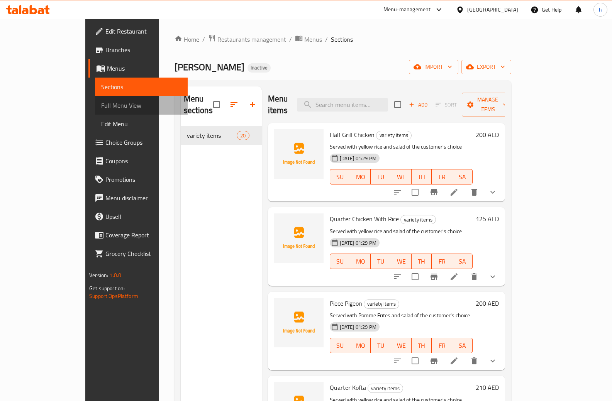
click at [101, 103] on span "Full Menu View" at bounding box center [141, 105] width 80 height 9
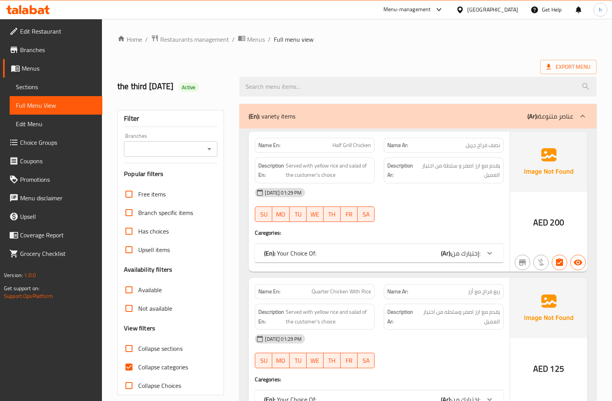
click at [51, 69] on span "Menus" at bounding box center [59, 68] width 74 height 9
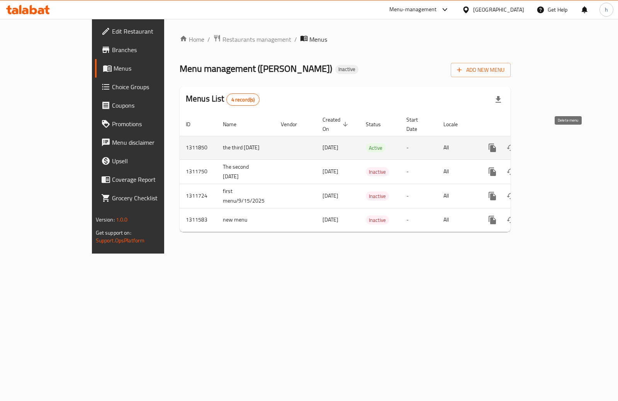
click at [532, 144] on icon "enhanced table" at bounding box center [528, 147] width 5 height 7
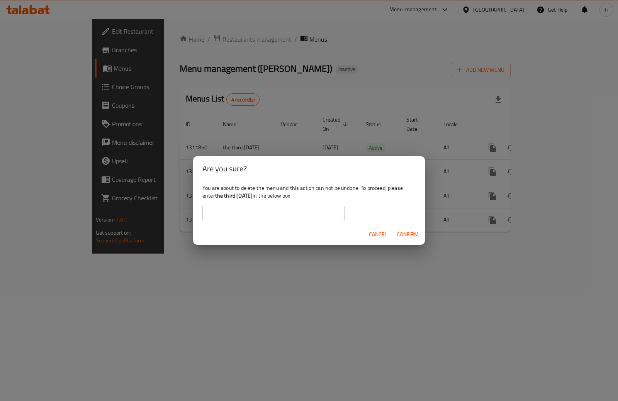
click at [285, 211] on input "text" at bounding box center [273, 213] width 142 height 15
type input "the third 9/15/2025"
click at [412, 236] on span "Confirm" at bounding box center [407, 235] width 22 height 10
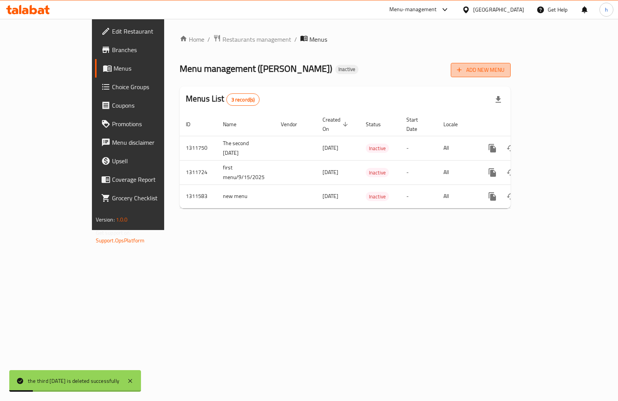
click at [504, 73] on span "Add New Menu" at bounding box center [480, 70] width 47 height 10
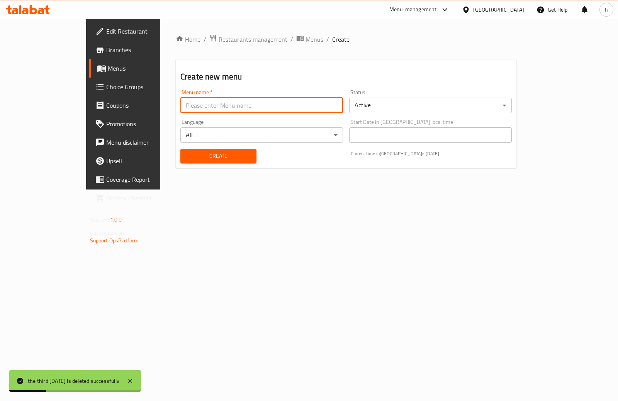
click at [251, 112] on input "text" at bounding box center [261, 105] width 163 height 15
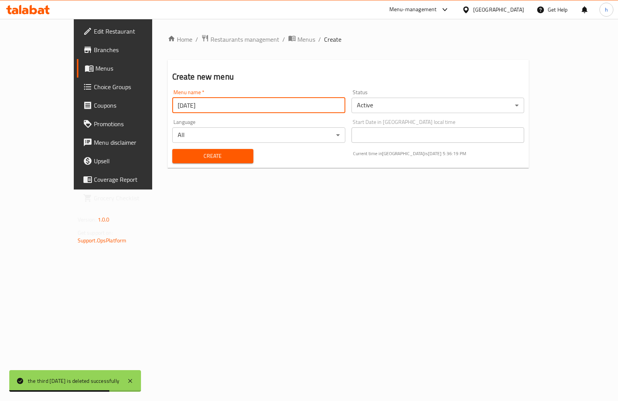
drag, startPoint x: 141, startPoint y: 107, endPoint x: 146, endPoint y: 122, distance: 16.7
click at [172, 108] on input "9/11/2025" at bounding box center [258, 105] width 173 height 15
click at [172, 100] on input "9/15/2025" at bounding box center [258, 105] width 173 height 15
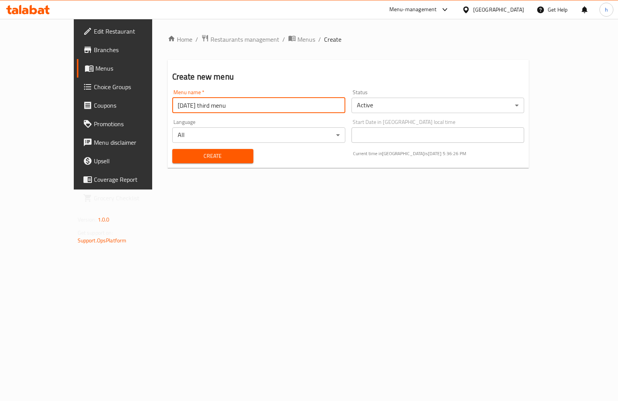
type input "9/15/2025 third menu"
click at [206, 157] on span "Create" at bounding box center [212, 156] width 69 height 10
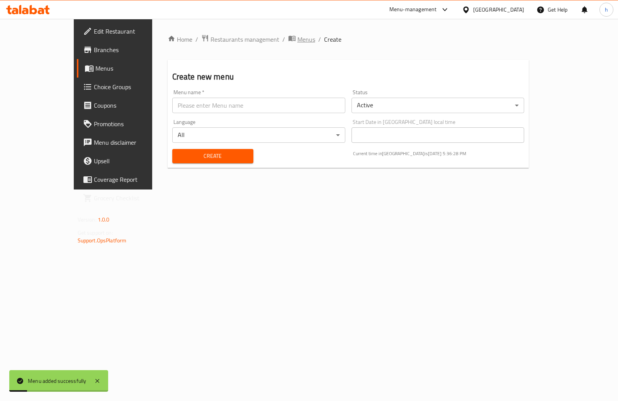
click at [297, 38] on span "Menus" at bounding box center [306, 39] width 18 height 9
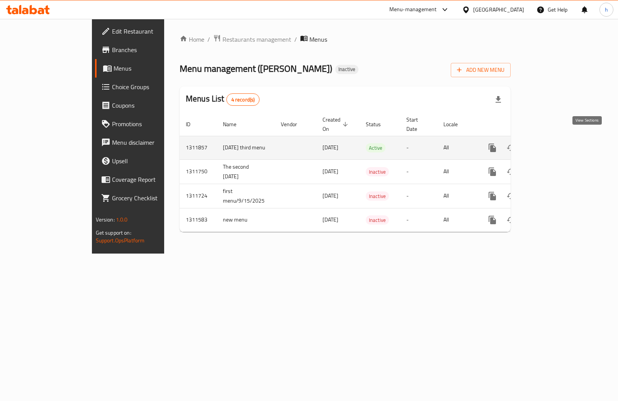
click at [552, 143] on icon "enhanced table" at bounding box center [547, 147] width 9 height 9
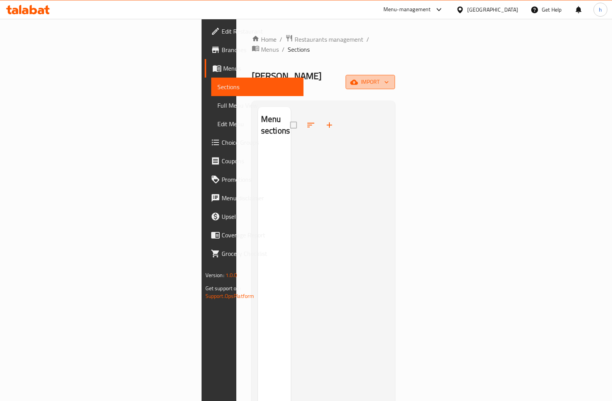
click at [389, 77] on span "import" at bounding box center [370, 82] width 37 height 10
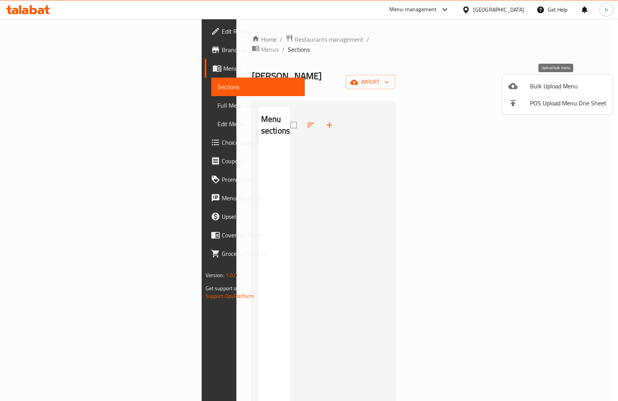
click at [557, 87] on span "Bulk Upload Menu" at bounding box center [568, 85] width 76 height 9
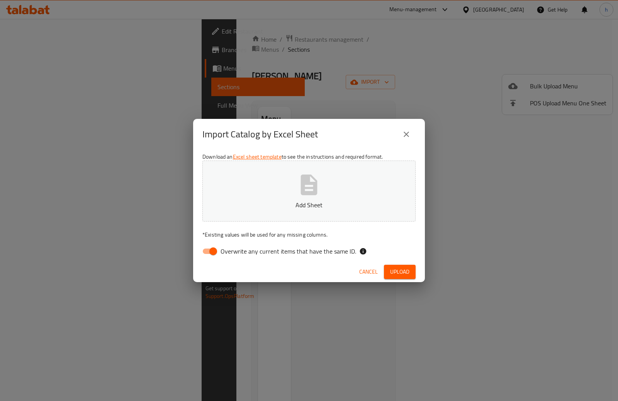
click at [234, 254] on span "Overwrite any current items that have the same ID." at bounding box center [287, 251] width 135 height 9
click at [234, 254] on input "Overwrite any current items that have the same ID." at bounding box center [213, 251] width 44 height 15
checkbox input "false"
click at [393, 273] on span "Upload" at bounding box center [399, 272] width 19 height 10
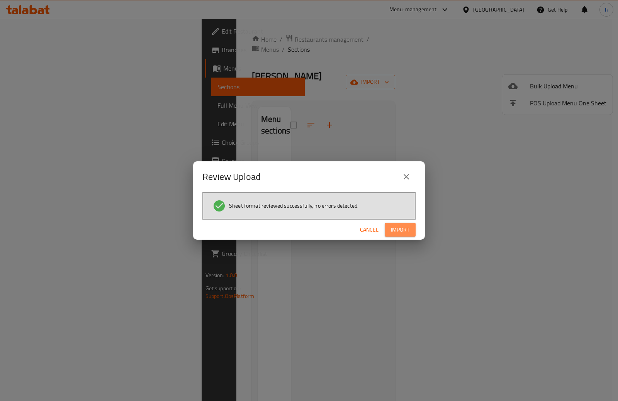
click at [404, 233] on span "Import" at bounding box center [400, 230] width 19 height 10
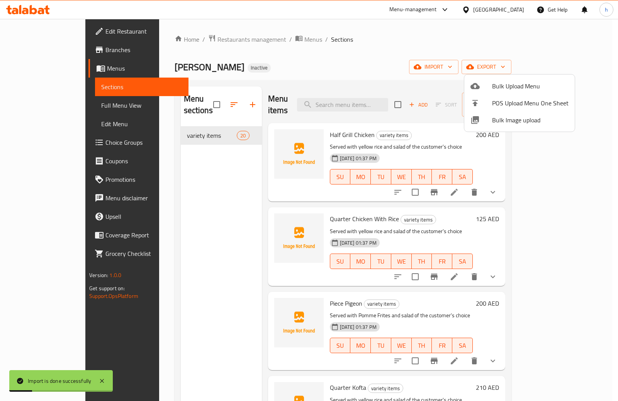
click at [52, 107] on div at bounding box center [309, 200] width 618 height 401
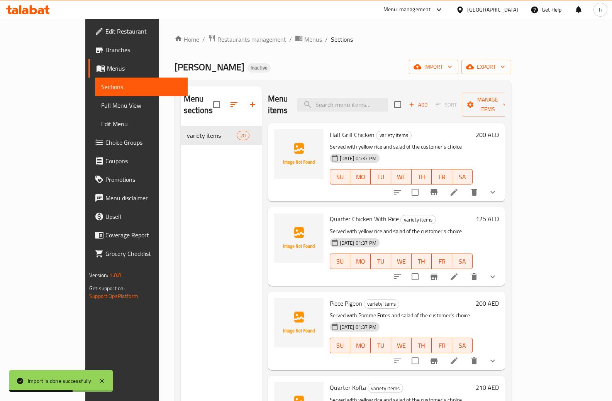
click at [101, 107] on span "Full Menu View" at bounding box center [141, 105] width 80 height 9
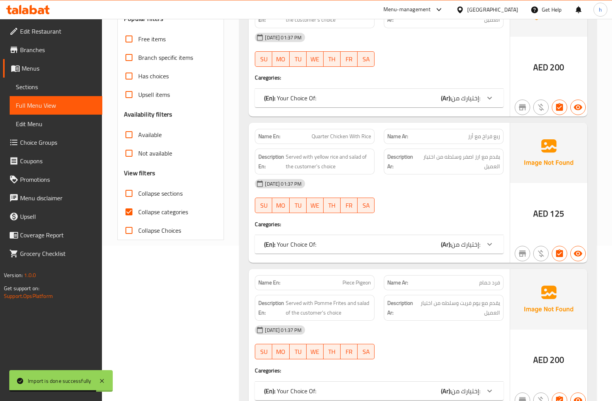
scroll to position [154, 0]
click at [139, 209] on span "Collapse categories" at bounding box center [163, 212] width 50 height 9
click at [138, 209] on input "Collapse categories" at bounding box center [129, 212] width 19 height 19
checkbox input "false"
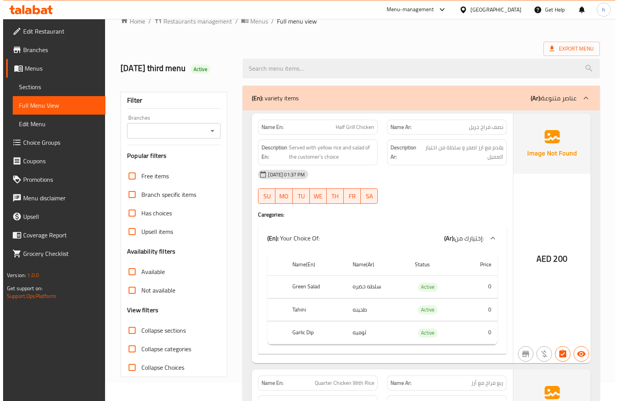
scroll to position [0, 0]
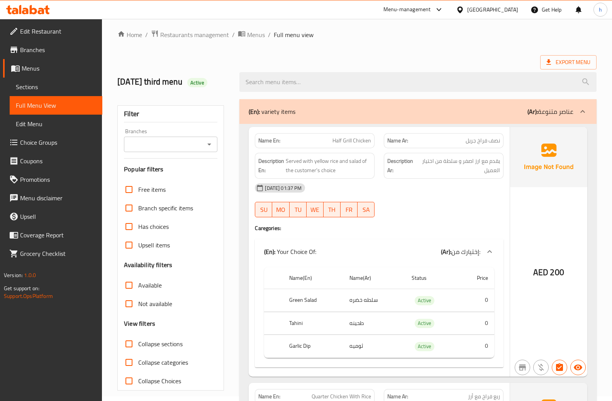
scroll to position [1, 0]
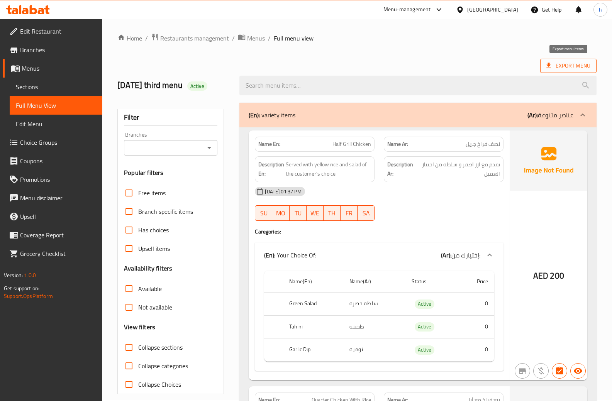
click at [570, 69] on span "Export Menu" at bounding box center [568, 66] width 44 height 10
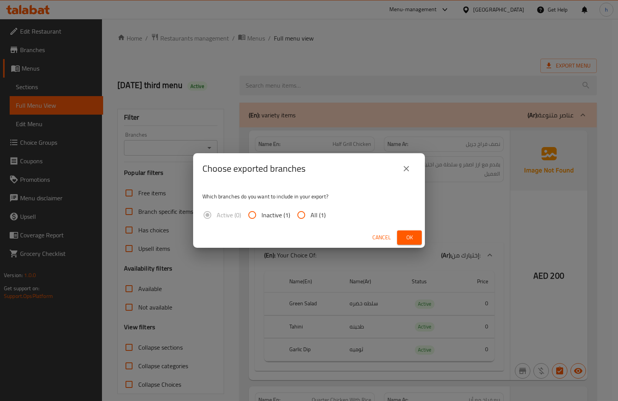
click at [304, 211] on input "All (1)" at bounding box center [301, 215] width 19 height 19
radio input "true"
click at [411, 238] on span "Ok" at bounding box center [409, 238] width 12 height 10
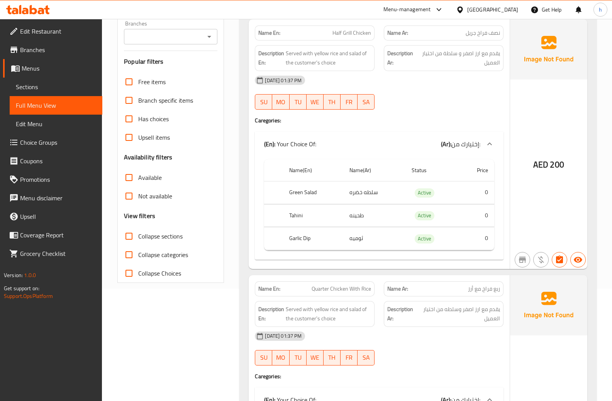
scroll to position [0, 0]
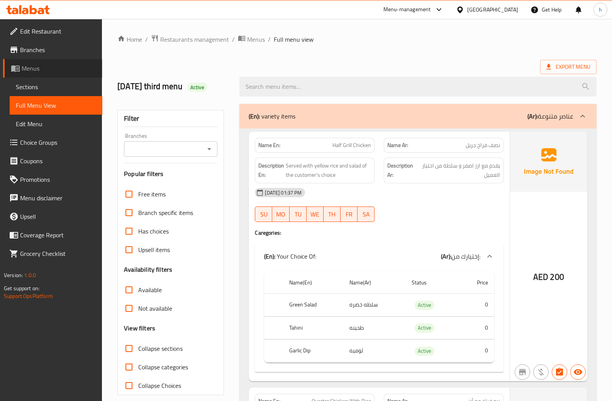
click at [37, 71] on span "Menus" at bounding box center [59, 68] width 74 height 9
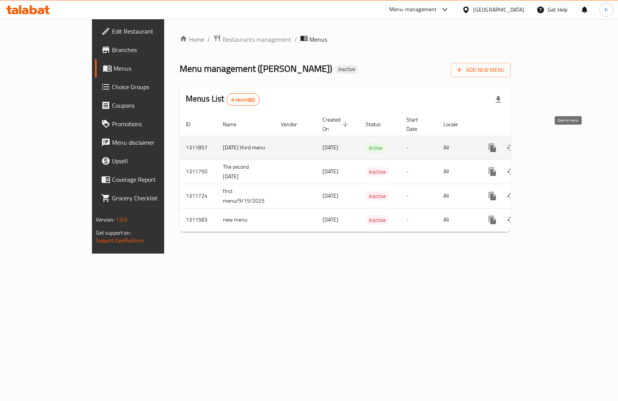
click at [532, 144] on icon "enhanced table" at bounding box center [528, 147] width 5 height 7
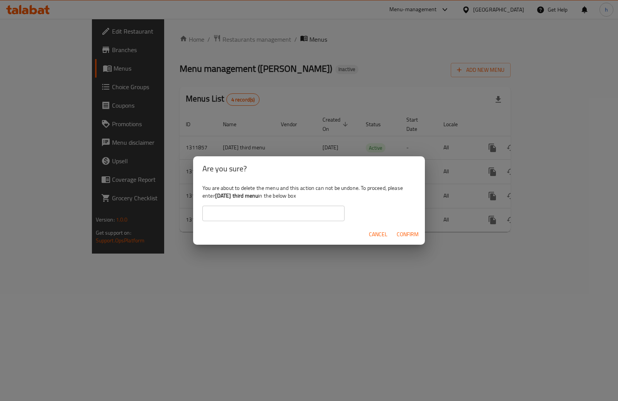
drag, startPoint x: 216, startPoint y: 196, endPoint x: 268, endPoint y: 197, distance: 51.7
click at [258, 197] on b "9/15/2025 third menu" at bounding box center [236, 196] width 43 height 10
copy b "9/15/2025 third menu"
click at [243, 214] on input "text" at bounding box center [273, 213] width 142 height 15
paste input "9/15/2025 third menu"
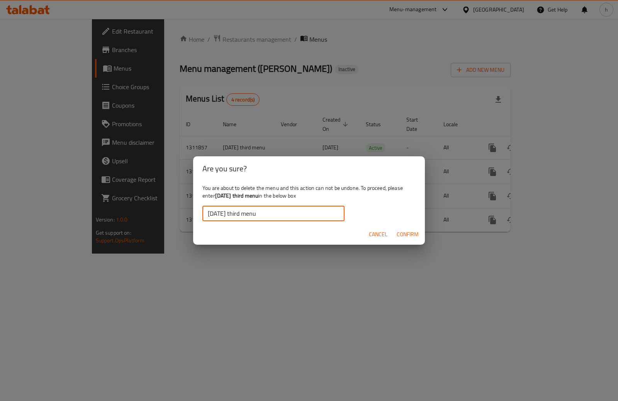
type input "9/15/2025 third menu"
click at [413, 235] on span "Confirm" at bounding box center [407, 235] width 22 height 10
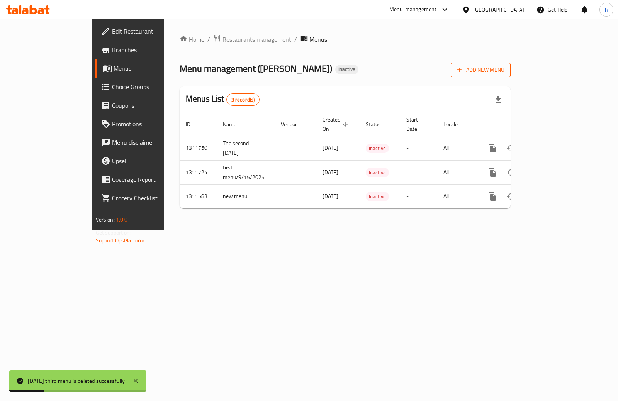
click at [504, 70] on span "Add New Menu" at bounding box center [480, 70] width 47 height 10
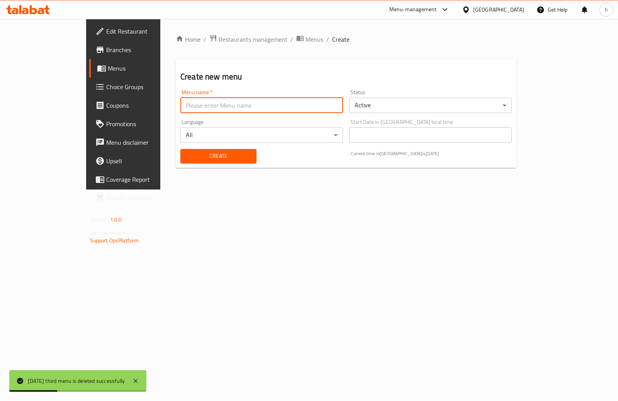
click at [181, 109] on input "text" at bounding box center [261, 105] width 163 height 15
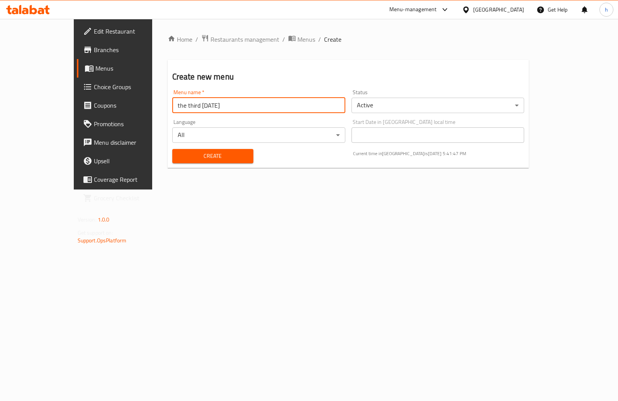
type input "the third 9/15/2025"
click at [197, 160] on span "Create" at bounding box center [212, 156] width 69 height 10
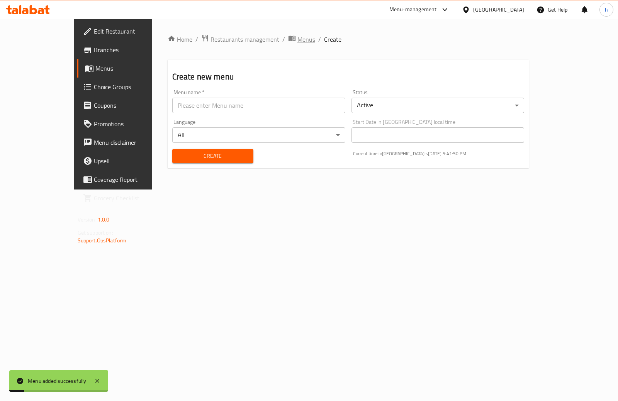
click at [297, 39] on span "Menus" at bounding box center [306, 39] width 18 height 9
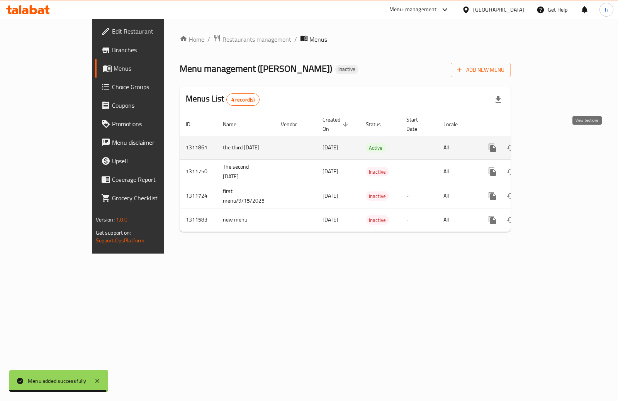
click at [551, 144] on icon "enhanced table" at bounding box center [547, 147] width 7 height 7
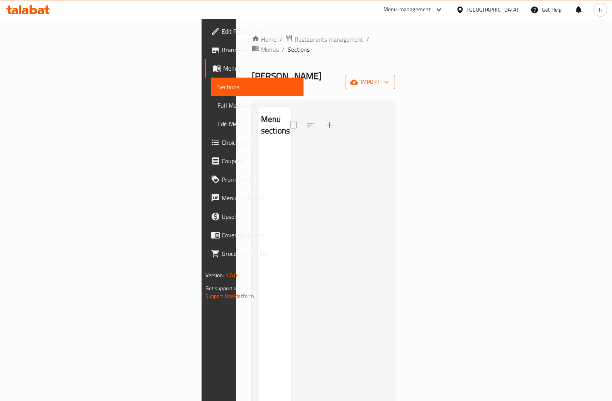
click at [395, 75] on button "import" at bounding box center [369, 82] width 49 height 14
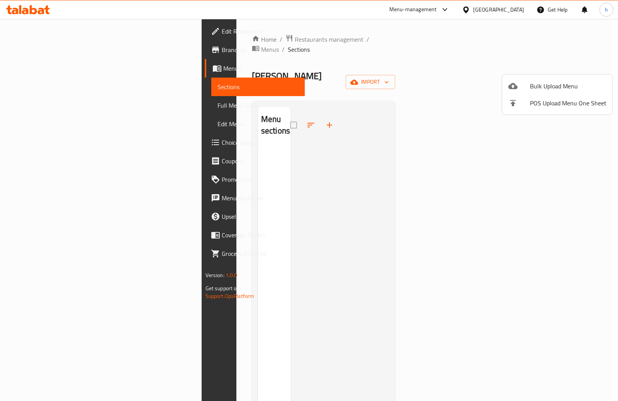
click at [528, 86] on div at bounding box center [519, 85] width 22 height 9
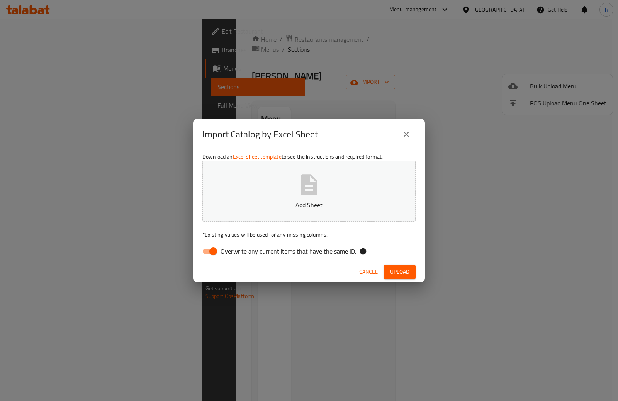
click at [212, 253] on input "Overwrite any current items that have the same ID." at bounding box center [213, 251] width 44 height 15
checkbox input "false"
click at [312, 187] on icon "button" at bounding box center [309, 184] width 17 height 20
click at [400, 274] on span "Upload" at bounding box center [399, 272] width 19 height 10
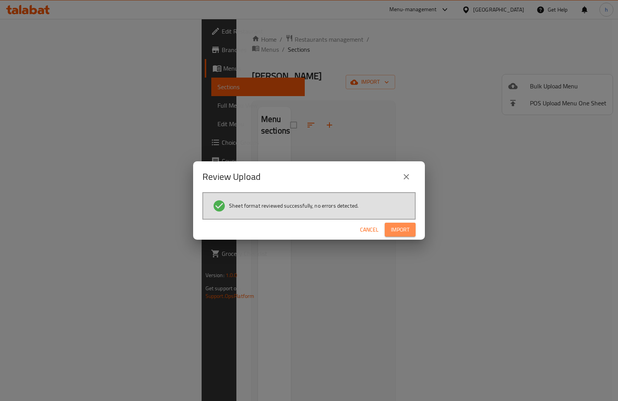
click at [398, 227] on span "Import" at bounding box center [400, 230] width 19 height 10
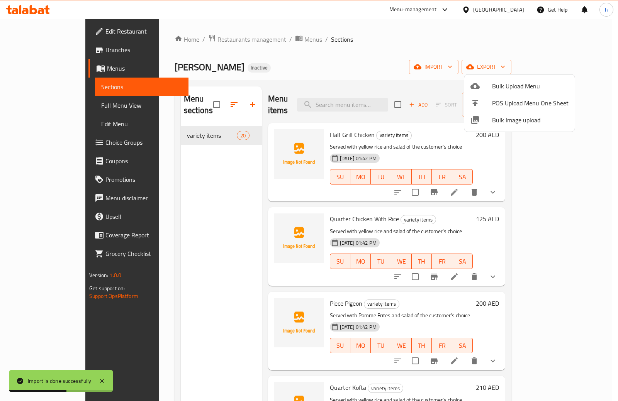
click at [53, 106] on div at bounding box center [309, 200] width 618 height 401
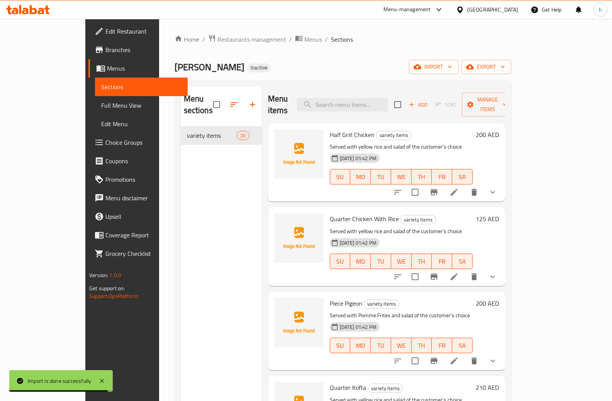
click at [101, 107] on span "Full Menu View" at bounding box center [141, 105] width 80 height 9
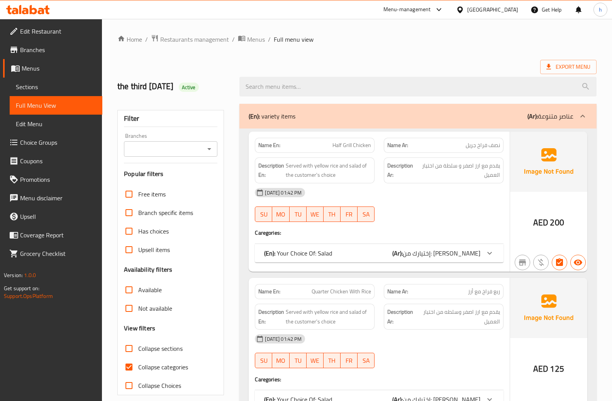
click at [449, 251] on span "إختيارك من: السلطة" at bounding box center [442, 253] width 78 height 12
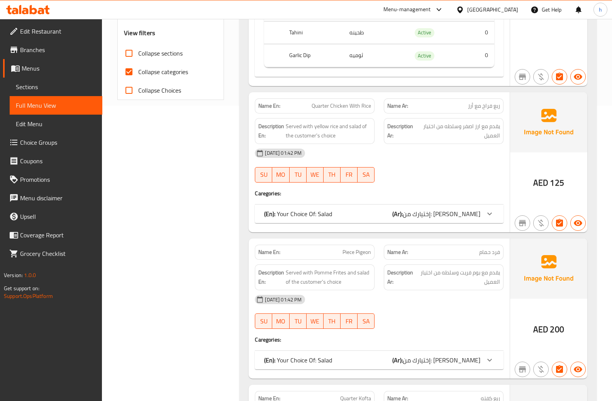
scroll to position [309, 0]
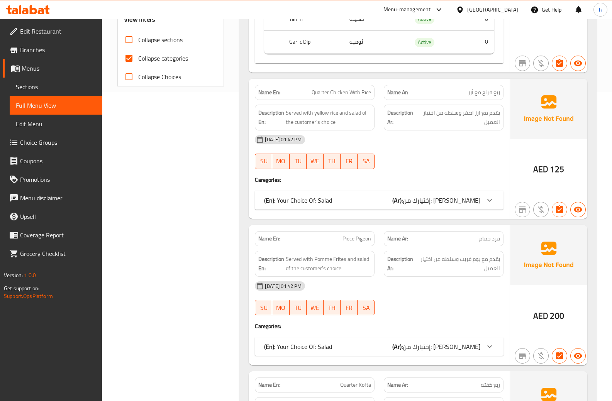
click at [401, 195] on div "(En): Your Choice Of: Salad (Ar): إختيارك من: السلطة" at bounding box center [379, 200] width 249 height 19
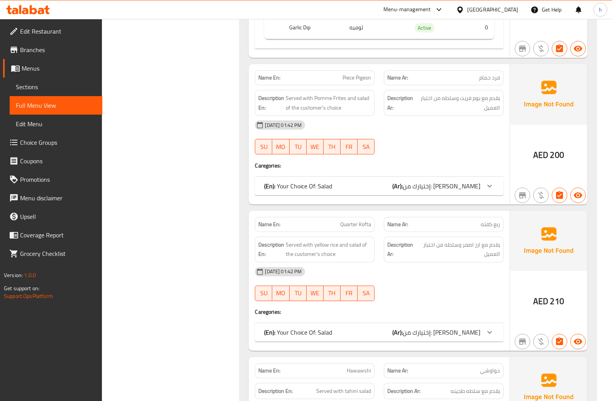
click at [400, 195] on div "(En): Your Choice Of: Salad (Ar): إختيارك من: السلطة" at bounding box center [379, 186] width 249 height 19
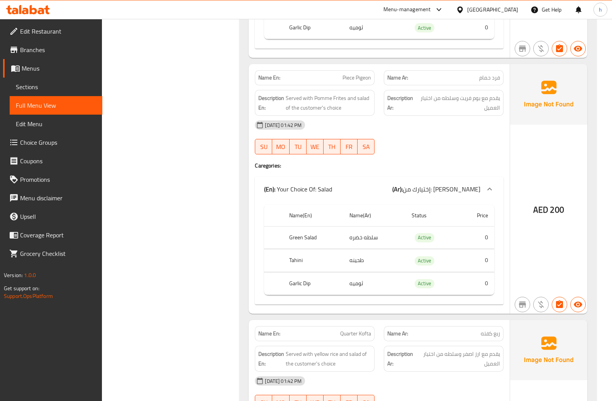
scroll to position [811, 0]
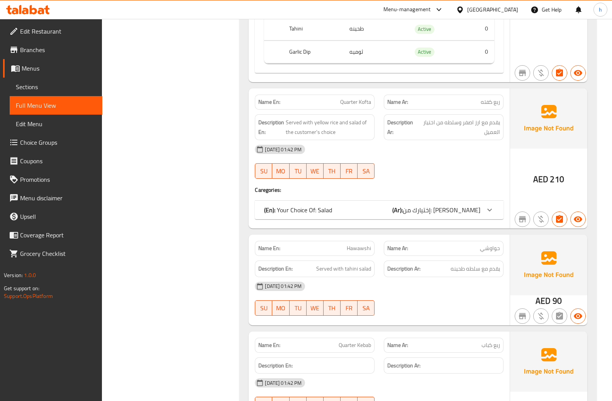
click at [411, 209] on div "(En): Your Choice Of: Salad (Ar): إختيارك من: السلطة" at bounding box center [372, 209] width 216 height 9
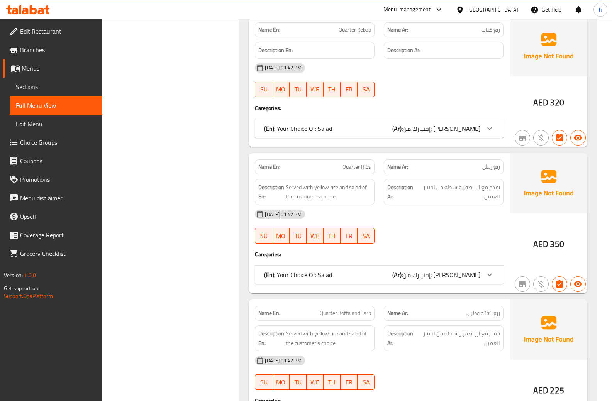
scroll to position [1081, 0]
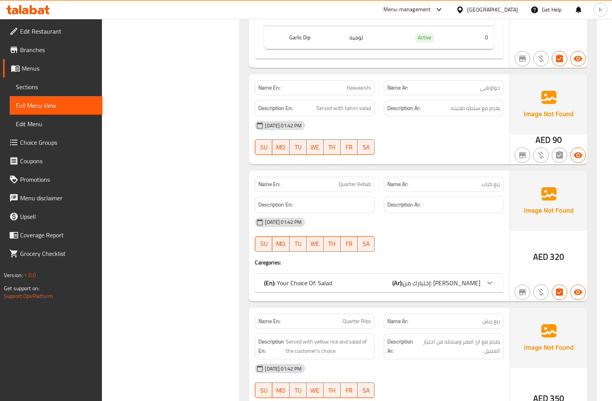
click at [449, 287] on span "إختيارك من: السلطة" at bounding box center [442, 283] width 78 height 12
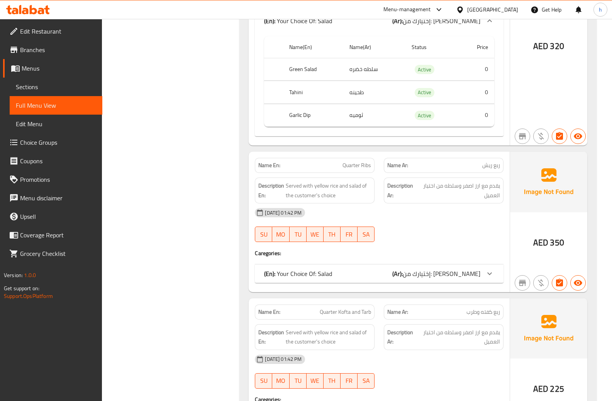
scroll to position [1390, 0]
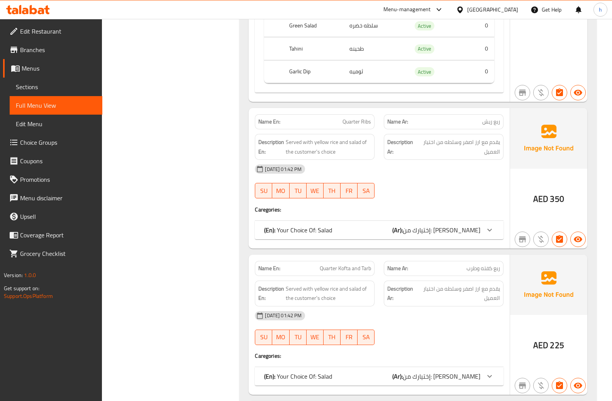
click at [433, 229] on span "إختيارك من: السلطة" at bounding box center [442, 230] width 78 height 12
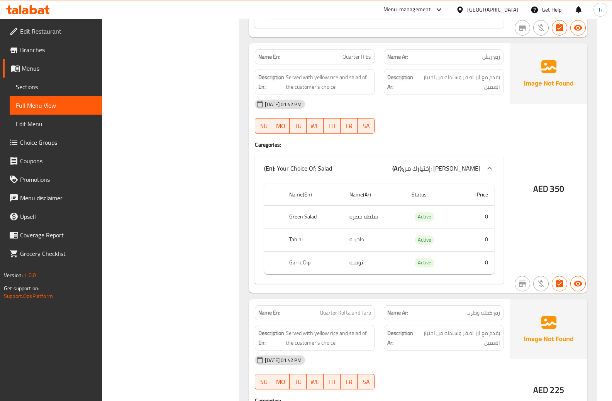
scroll to position [1660, 0]
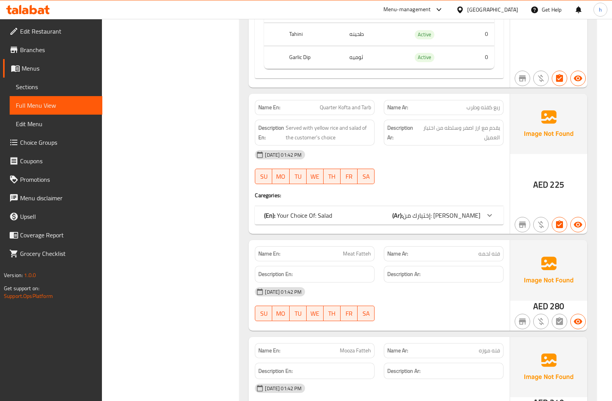
click at [437, 217] on span "إختيارك من: السلطة" at bounding box center [442, 216] width 78 height 12
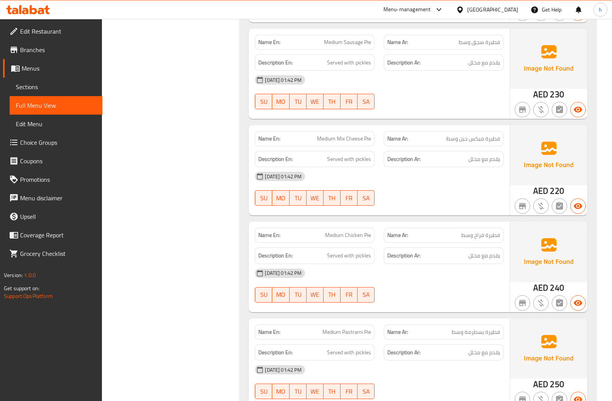
scroll to position [2793, 0]
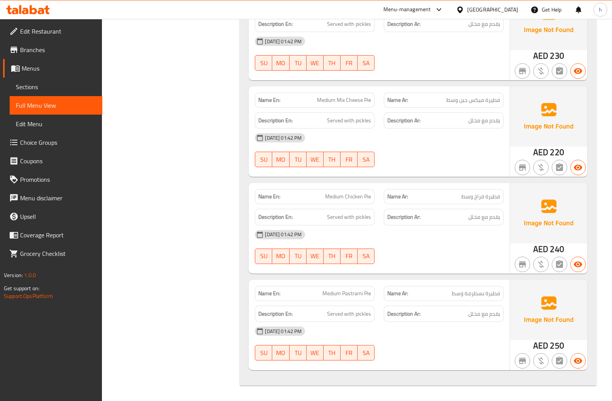
click at [352, 298] on span "Medium Pastrami Pie" at bounding box center [346, 293] width 49 height 8
copy span "Pastrami"
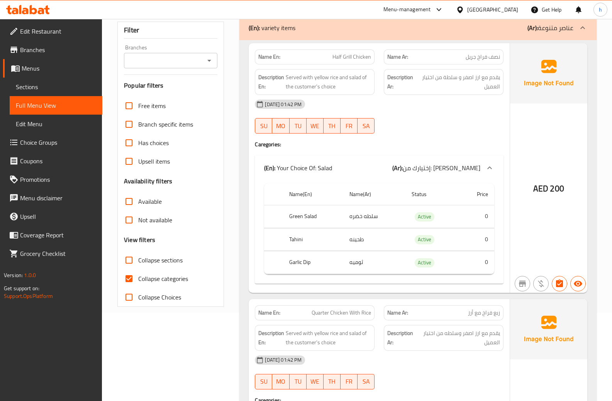
scroll to position [168, 0]
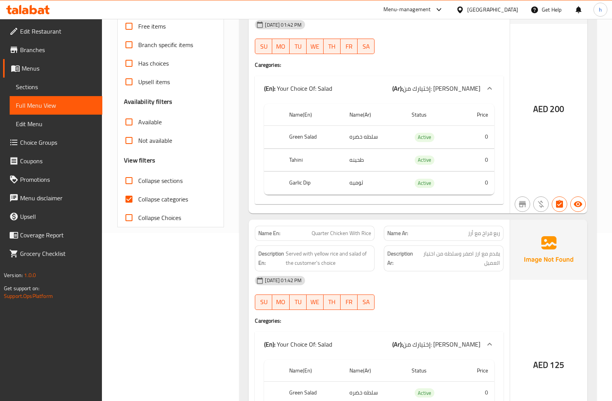
click at [150, 199] on span "Collapse categories" at bounding box center [163, 199] width 50 height 9
click at [138, 199] on input "Collapse categories" at bounding box center [129, 199] width 19 height 19
checkbox input "false"
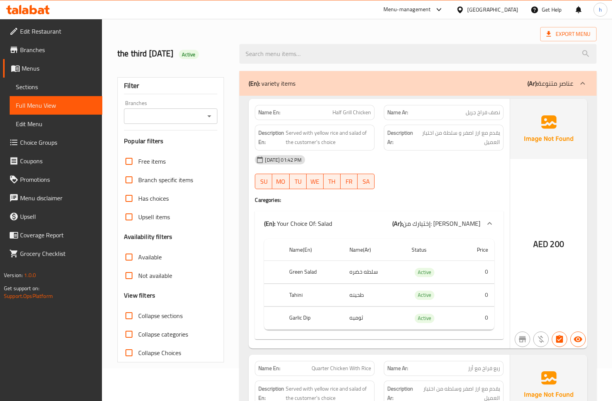
scroll to position [0, 0]
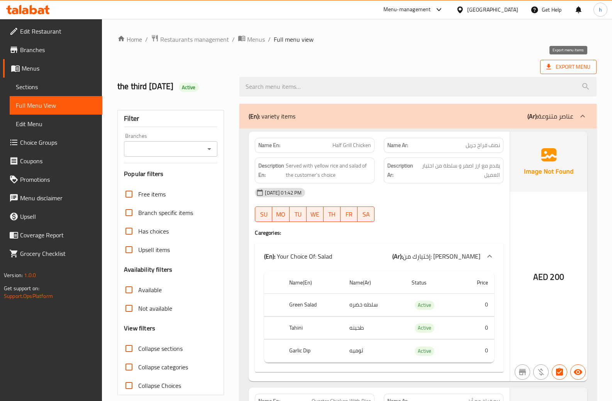
click at [560, 71] on span "Export Menu" at bounding box center [568, 67] width 44 height 10
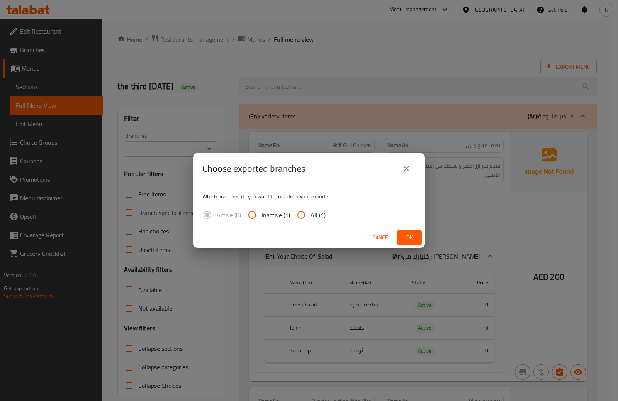
click at [307, 210] on input "All (1)" at bounding box center [301, 215] width 19 height 19
radio input "true"
click at [406, 236] on span "Ok" at bounding box center [409, 238] width 12 height 10
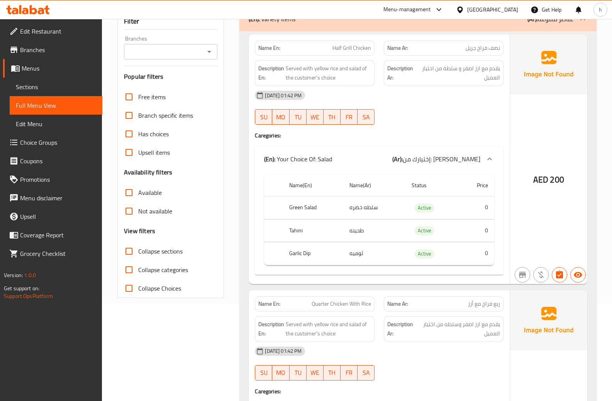
scroll to position [116, 0]
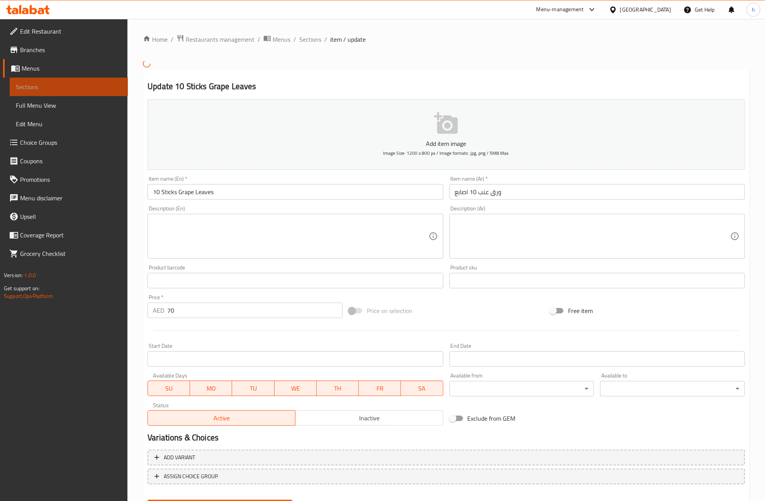
click at [43, 90] on span "Sections" at bounding box center [69, 86] width 106 height 9
